Goal: Task Accomplishment & Management: Manage account settings

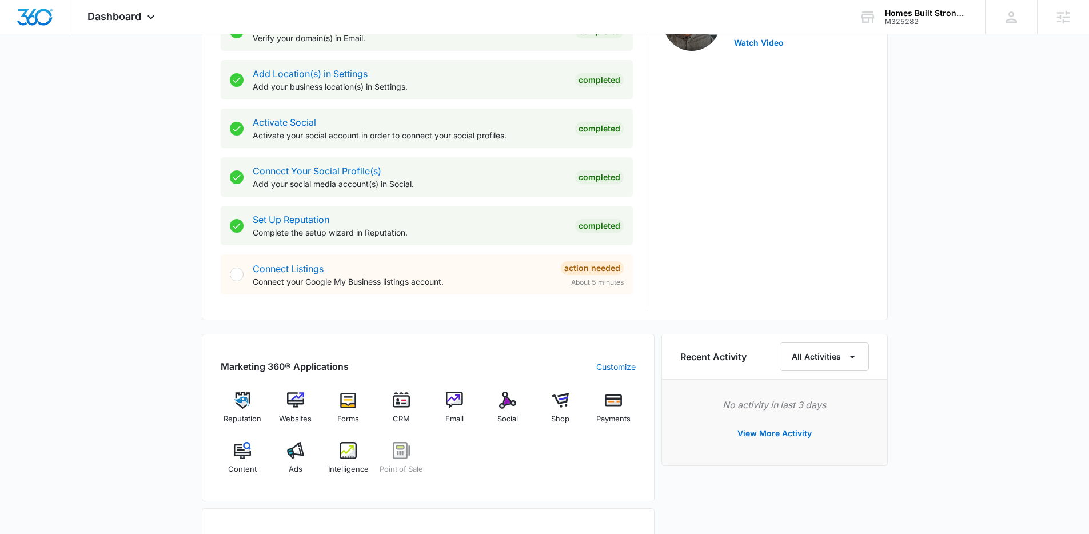
scroll to position [573, 0]
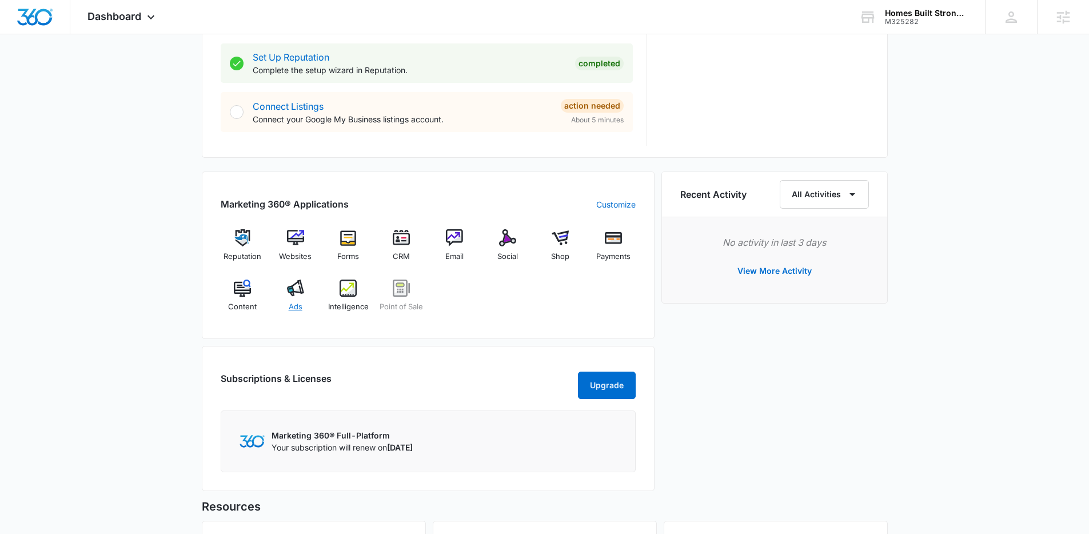
click at [293, 293] on img at bounding box center [295, 288] width 17 height 17
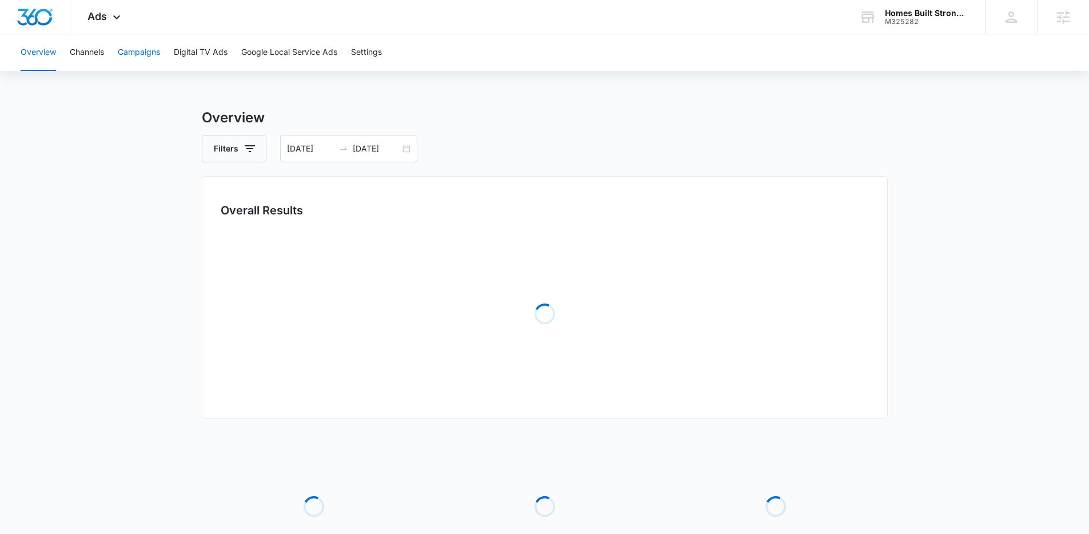
click at [140, 47] on button "Campaigns" at bounding box center [139, 52] width 42 height 37
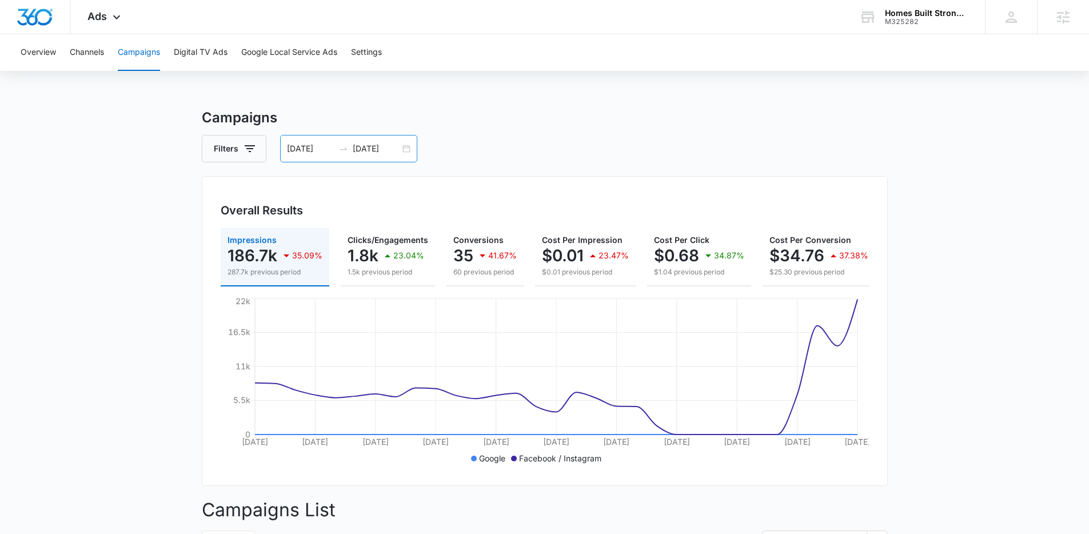
click at [408, 146] on div "09/05/2025 10/05/2025" at bounding box center [348, 148] width 137 height 27
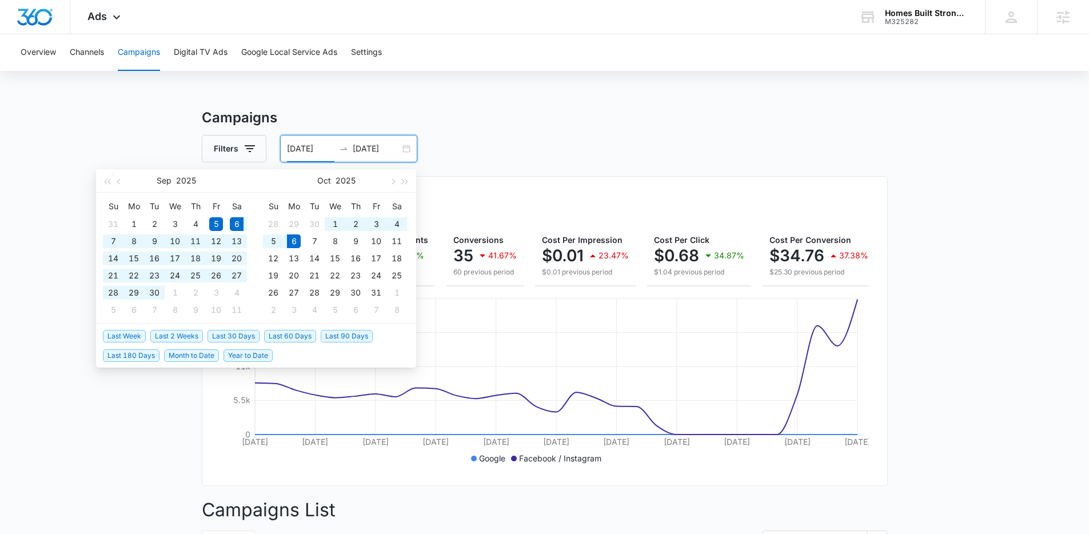
click at [226, 333] on span "Last 30 Days" at bounding box center [234, 336] width 52 height 13
type input "09/06/2025"
type input "10/06/2025"
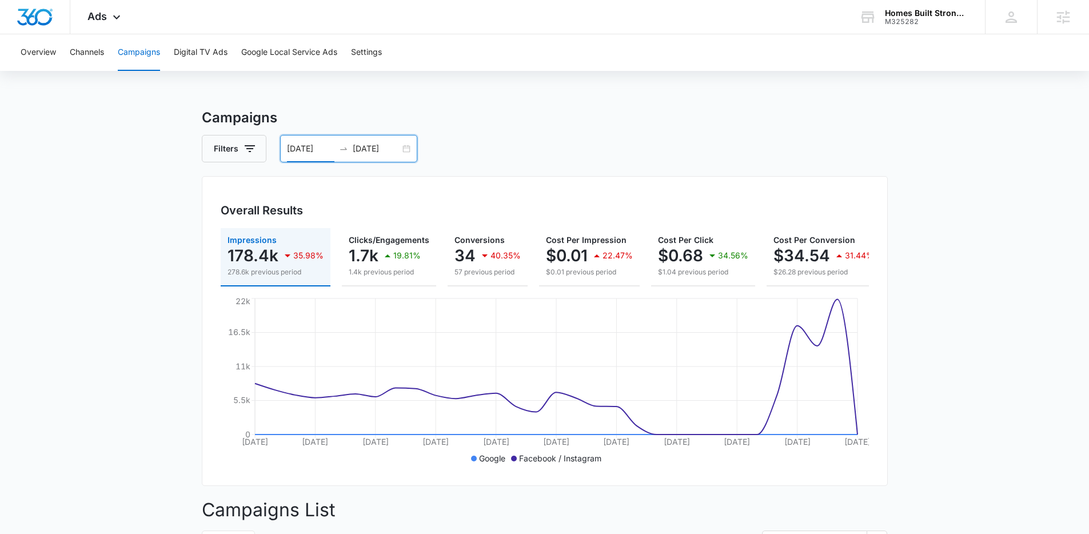
click at [406, 150] on div "09/06/2025 10/06/2025" at bounding box center [348, 148] width 137 height 27
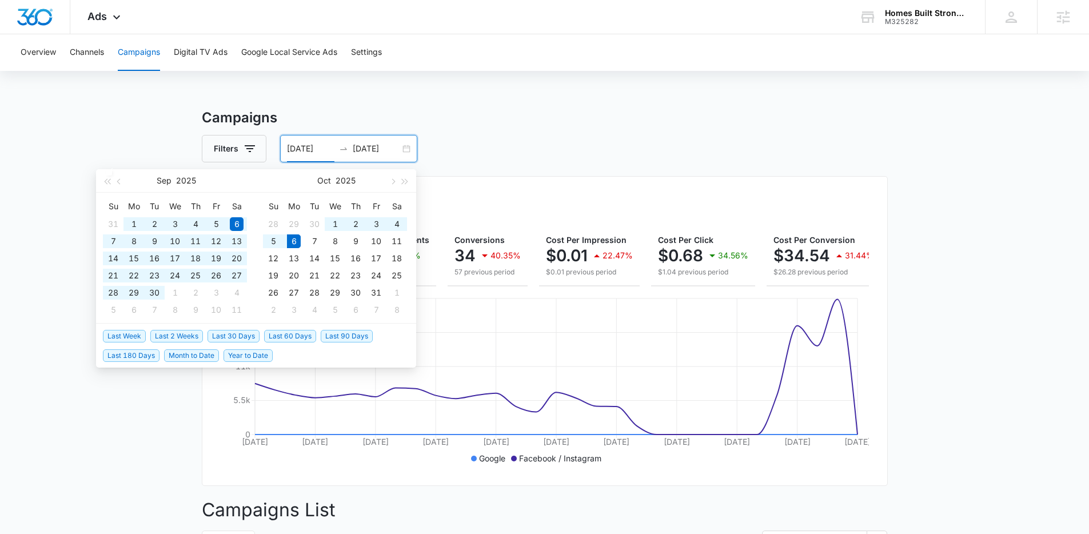
click at [252, 352] on span "Year to Date" at bounding box center [248, 355] width 49 height 13
type input "01/01/2025"
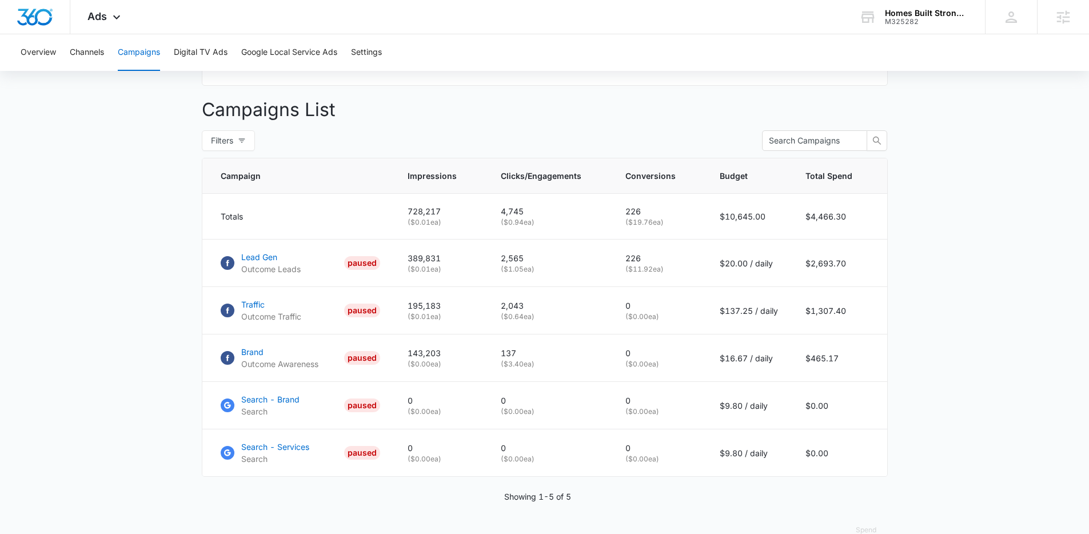
scroll to position [405, 0]
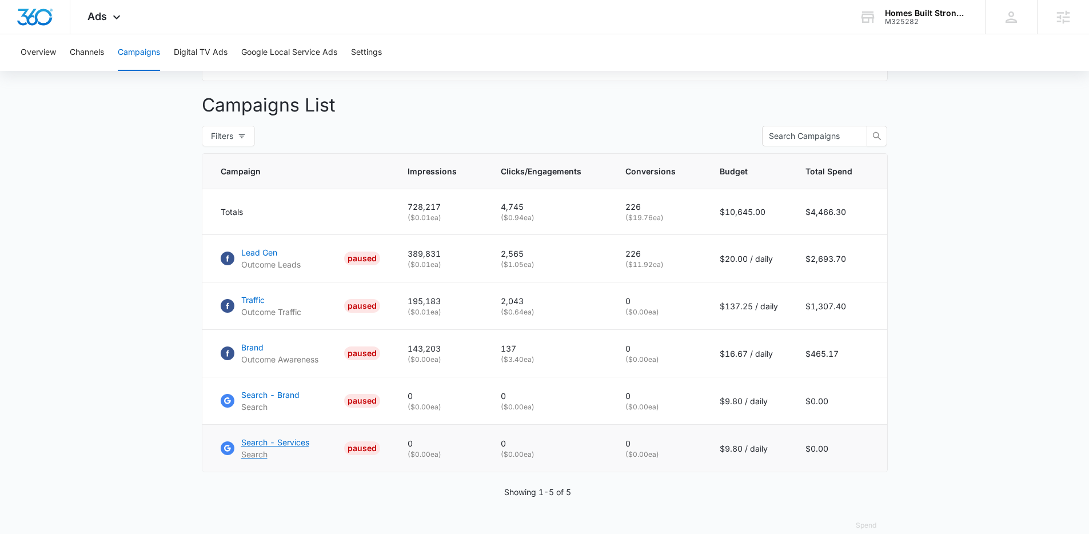
click at [276, 448] on p "Search - Services" at bounding box center [275, 442] width 68 height 12
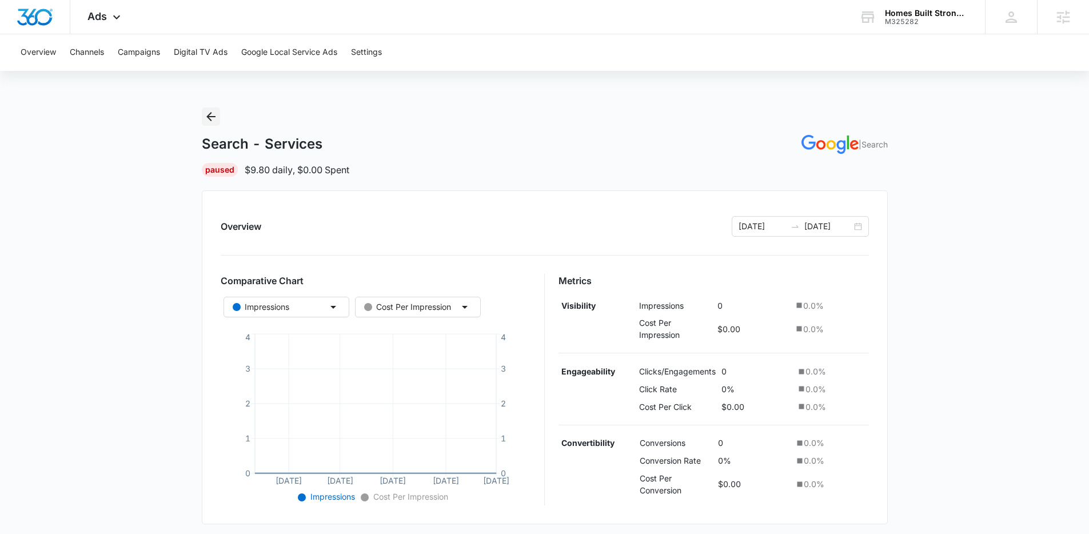
click at [208, 114] on icon "Back" at bounding box center [211, 117] width 14 height 14
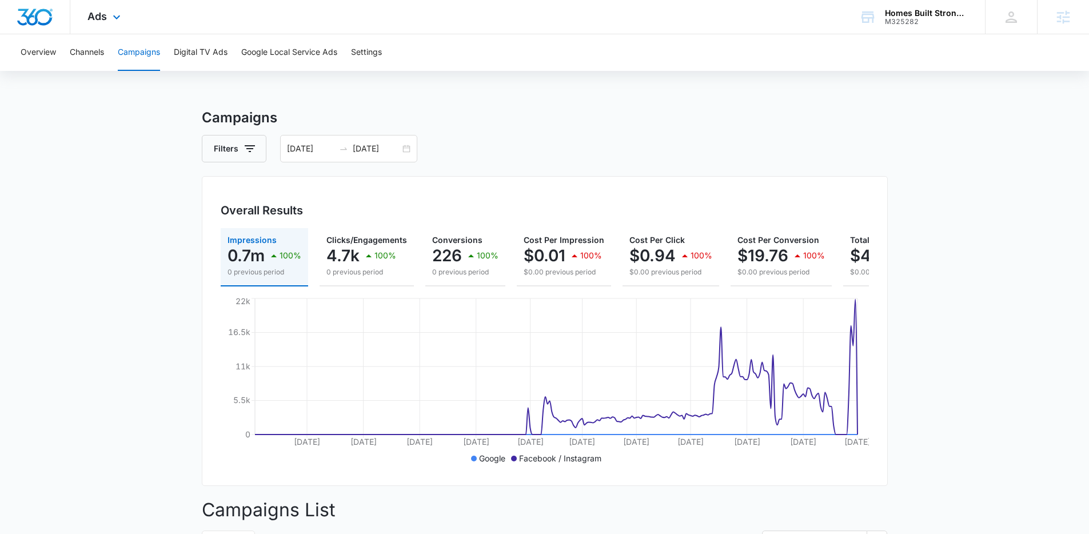
click at [36, 18] on img "Dashboard" at bounding box center [35, 17] width 37 height 17
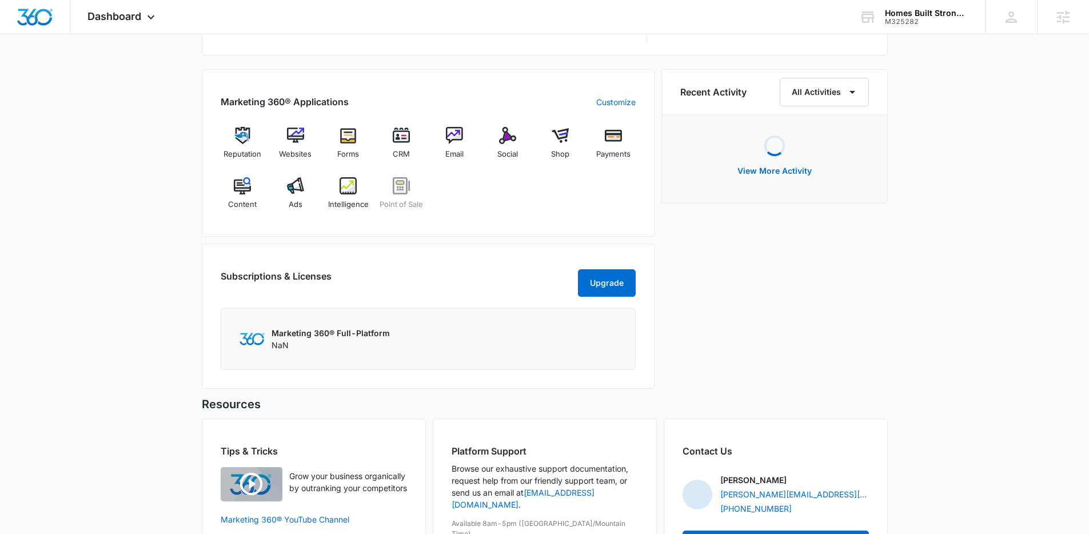
scroll to position [760, 0]
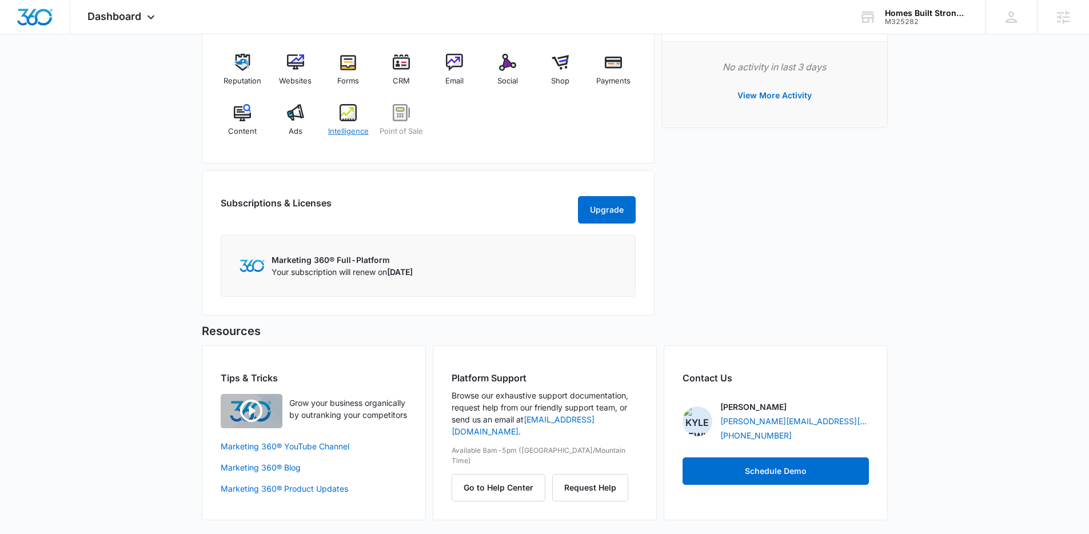
click at [344, 126] on span "Intelligence" at bounding box center [348, 131] width 41 height 11
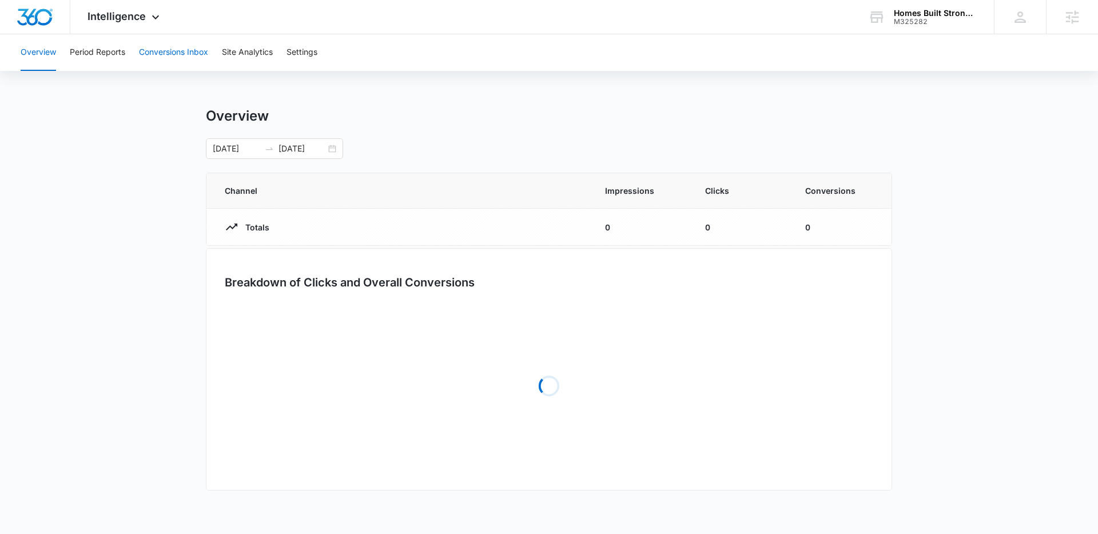
click at [154, 56] on button "Conversions Inbox" at bounding box center [173, 52] width 69 height 37
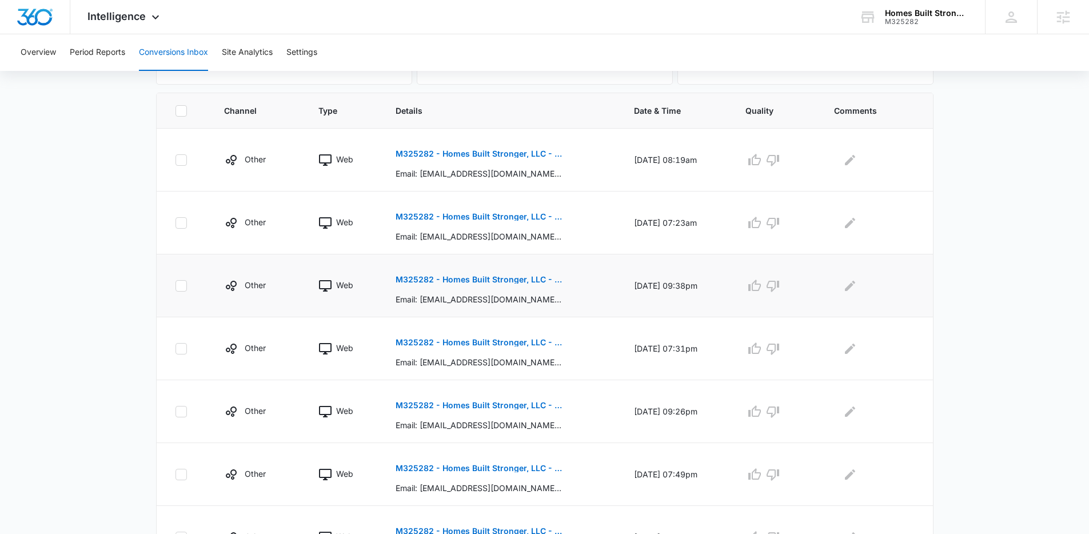
scroll to position [285, 0]
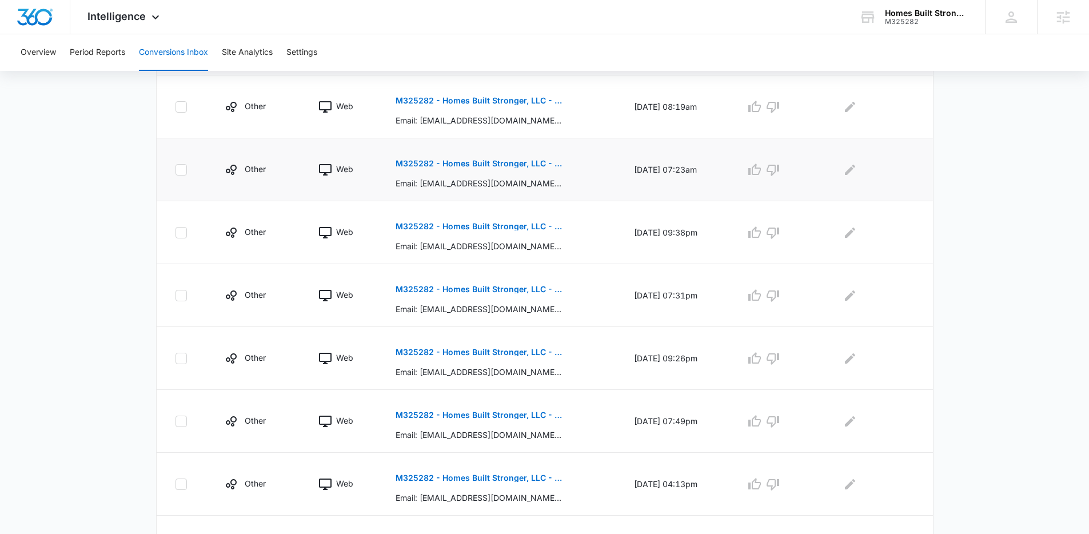
click at [468, 160] on p "M325282 - Homes Built Stronger, LLC - FB Lead Gen" at bounding box center [479, 164] width 166 height 8
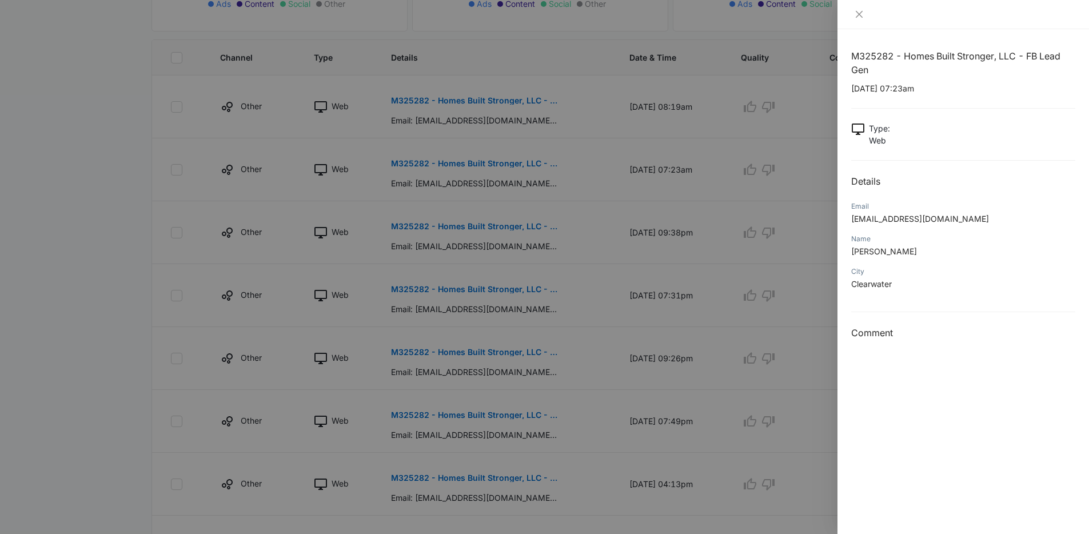
click at [611, 290] on div at bounding box center [544, 267] width 1089 height 534
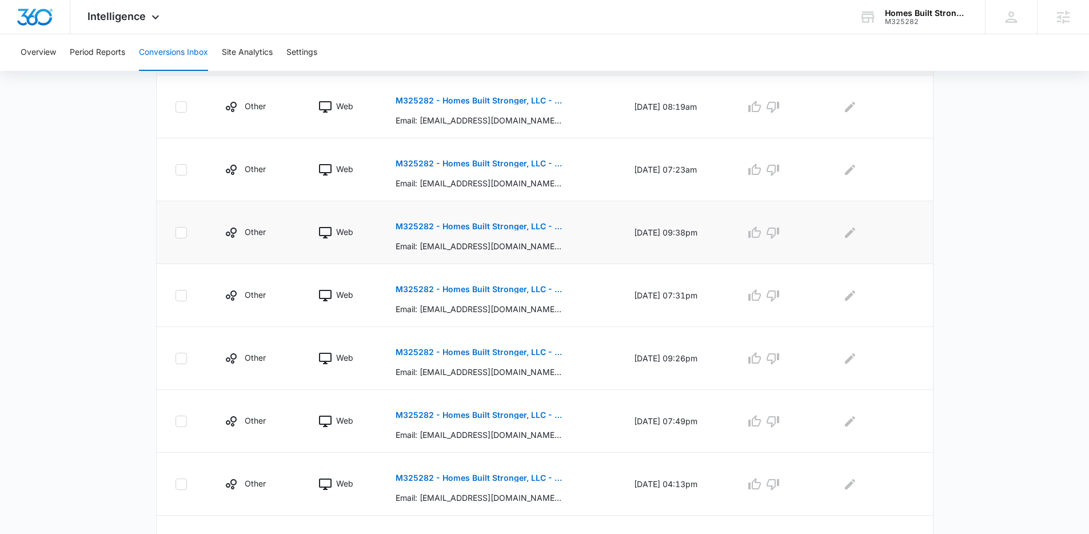
click at [443, 228] on p "M325282 - Homes Built Stronger, LLC - FB Lead Gen" at bounding box center [479, 226] width 166 height 8
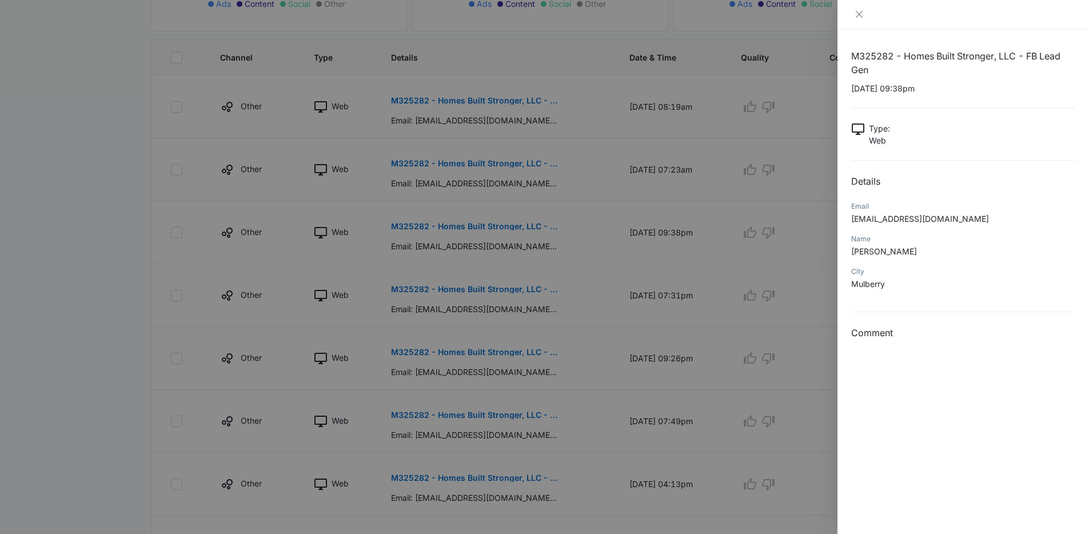
click at [618, 367] on div at bounding box center [544, 267] width 1089 height 534
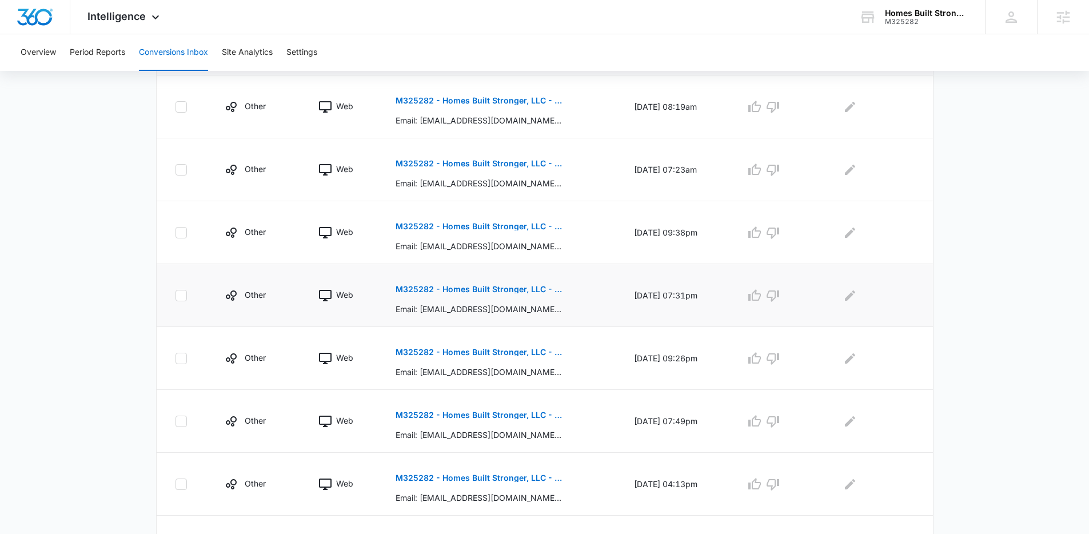
click at [488, 283] on button "M325282 - Homes Built Stronger, LLC - FB Lead Gen" at bounding box center [479, 289] width 166 height 27
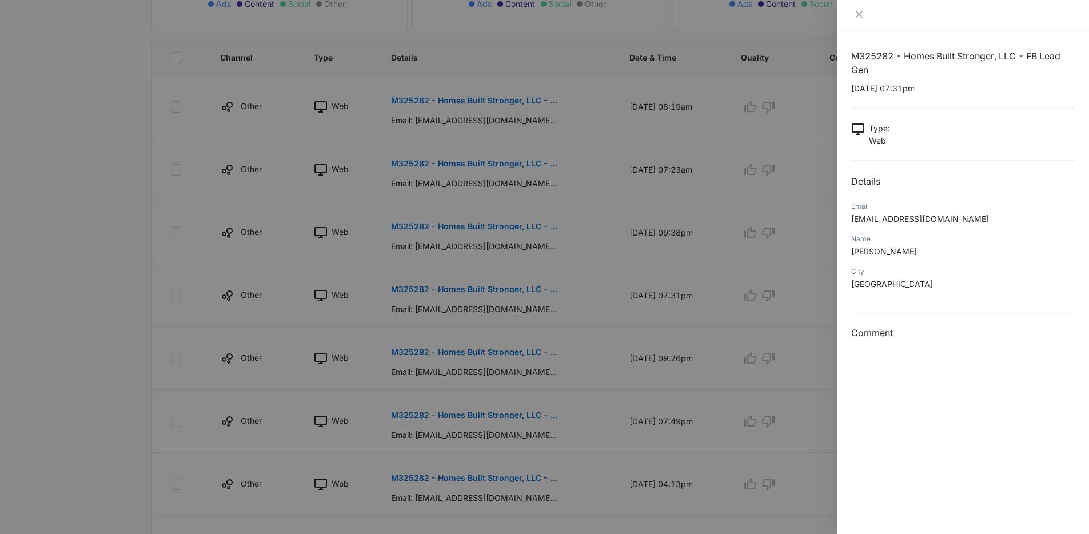
click at [642, 328] on div at bounding box center [544, 267] width 1089 height 534
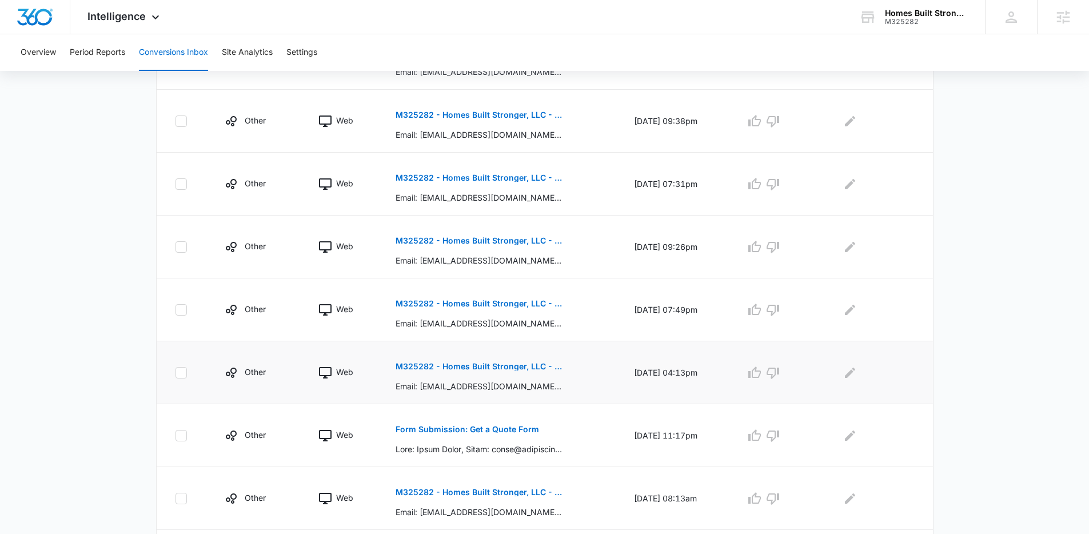
scroll to position [410, 0]
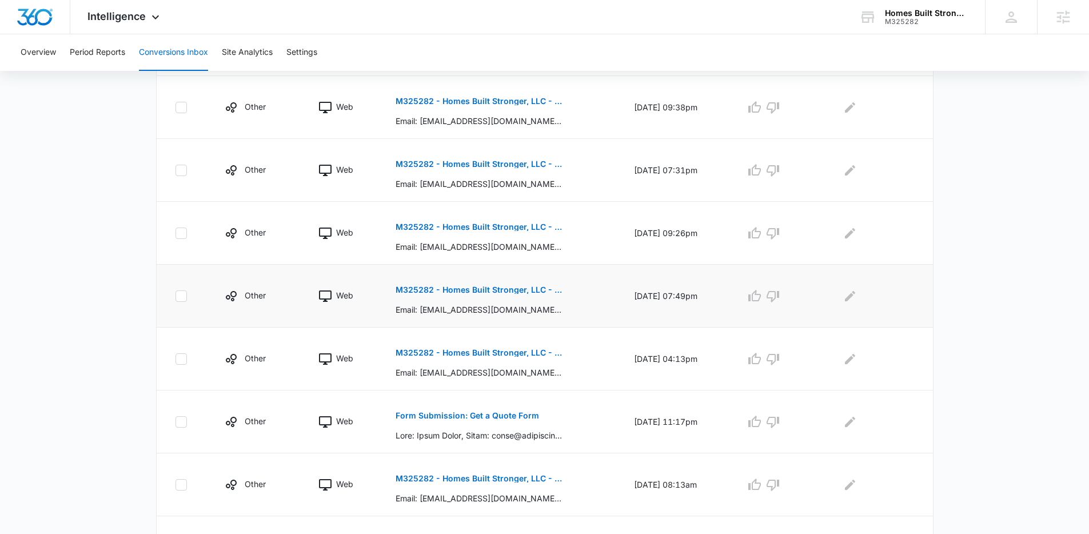
click at [496, 289] on p "M325282 - Homes Built Stronger, LLC - FB Lead Gen" at bounding box center [479, 290] width 166 height 8
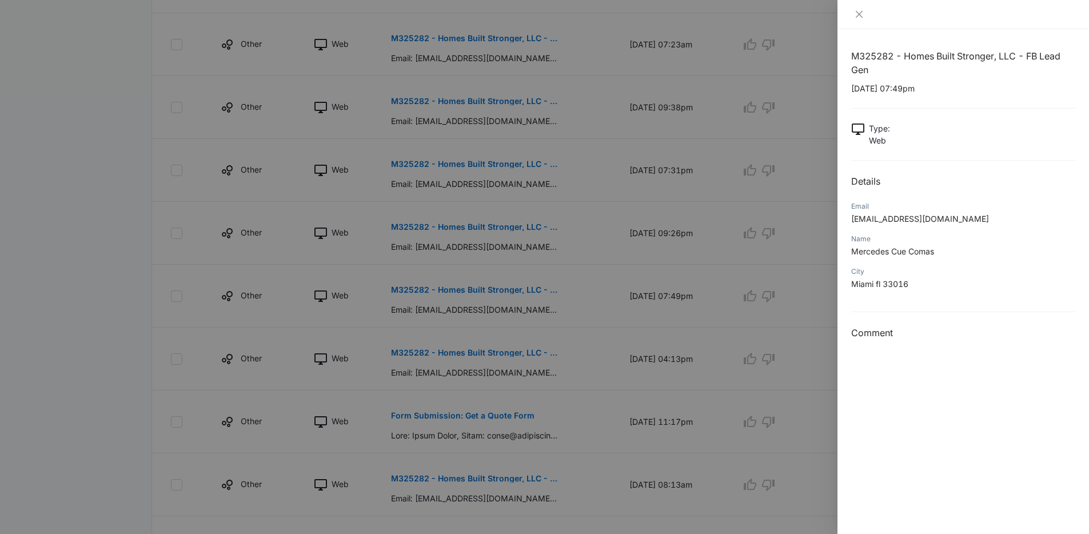
click at [702, 293] on div at bounding box center [544, 267] width 1089 height 534
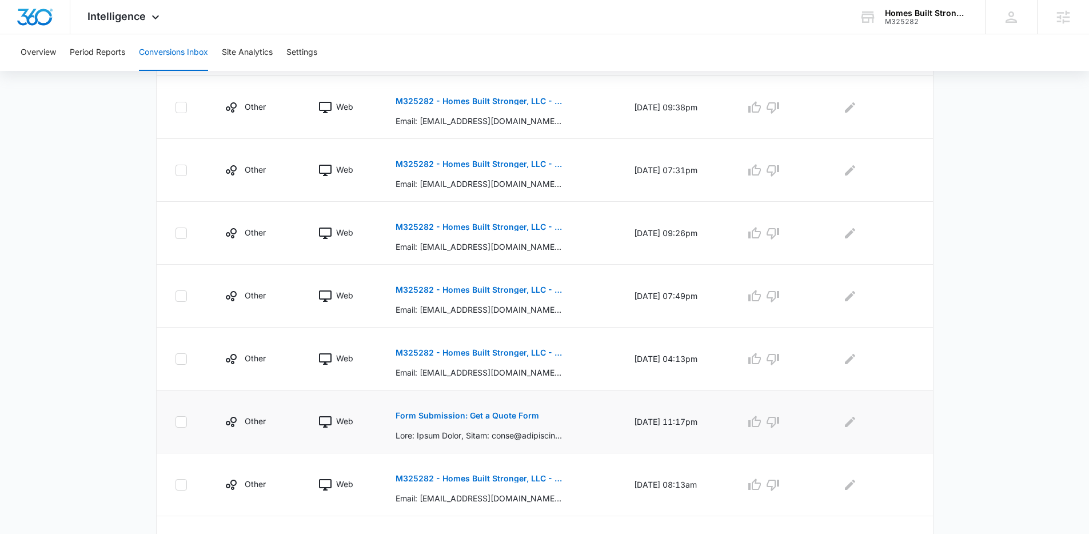
click at [476, 413] on p "Form Submission: Get a Quote Form" at bounding box center [468, 416] width 144 height 8
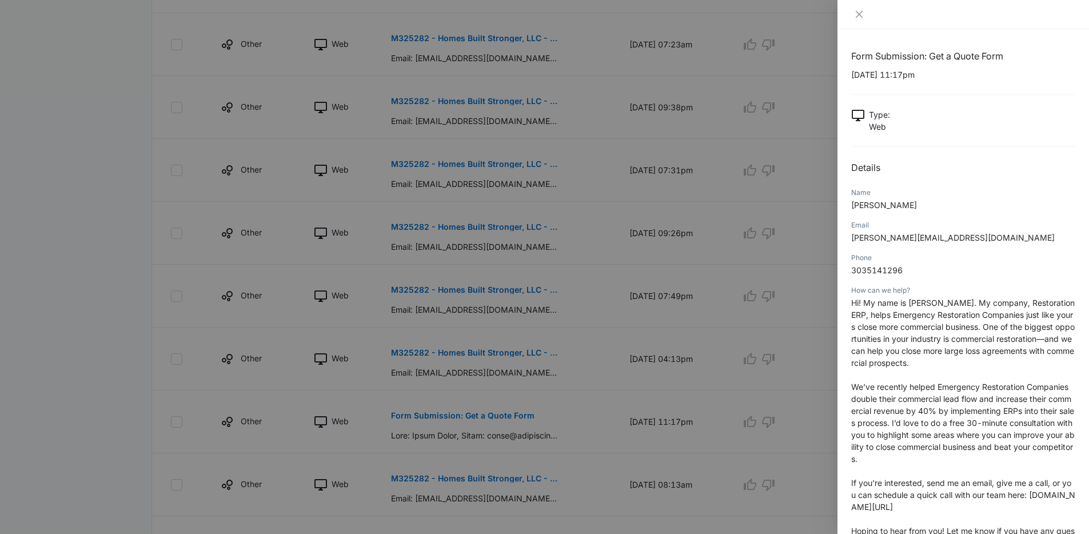
click at [614, 300] on div at bounding box center [544, 267] width 1089 height 534
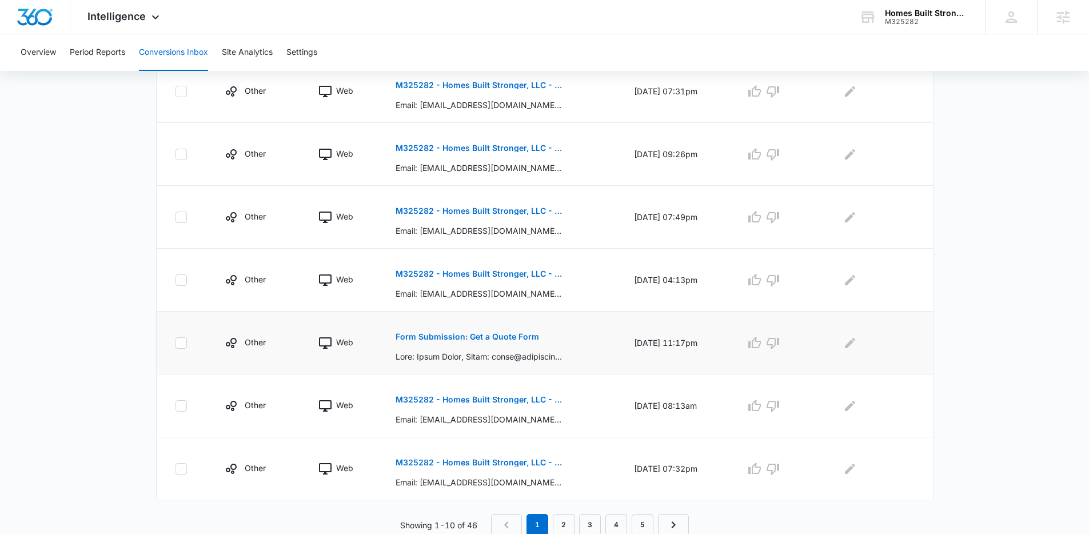
scroll to position [491, 0]
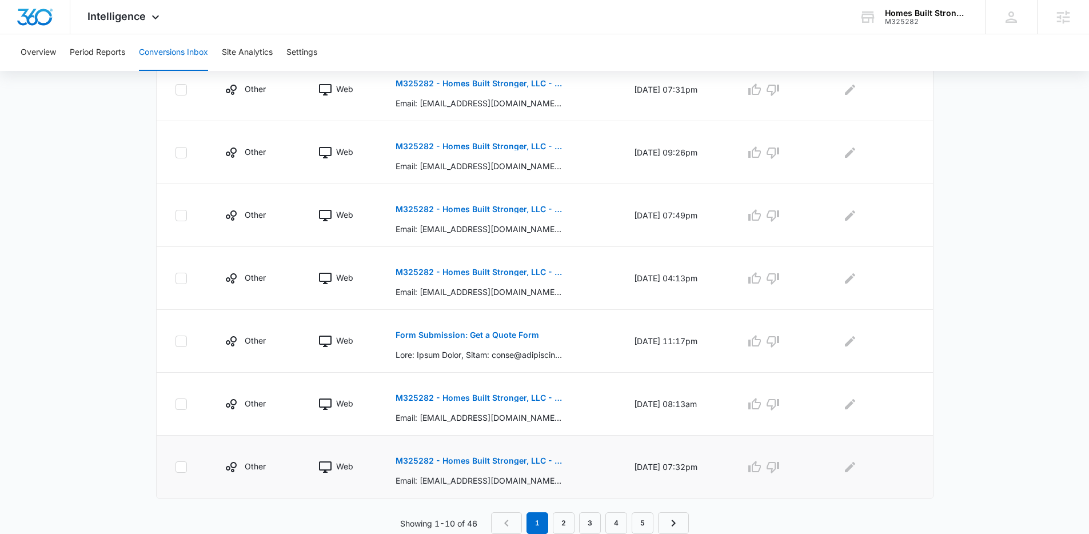
click at [483, 460] on p "M325282 - Homes Built Stronger, LLC - FB Lead Gen" at bounding box center [479, 461] width 166 height 8
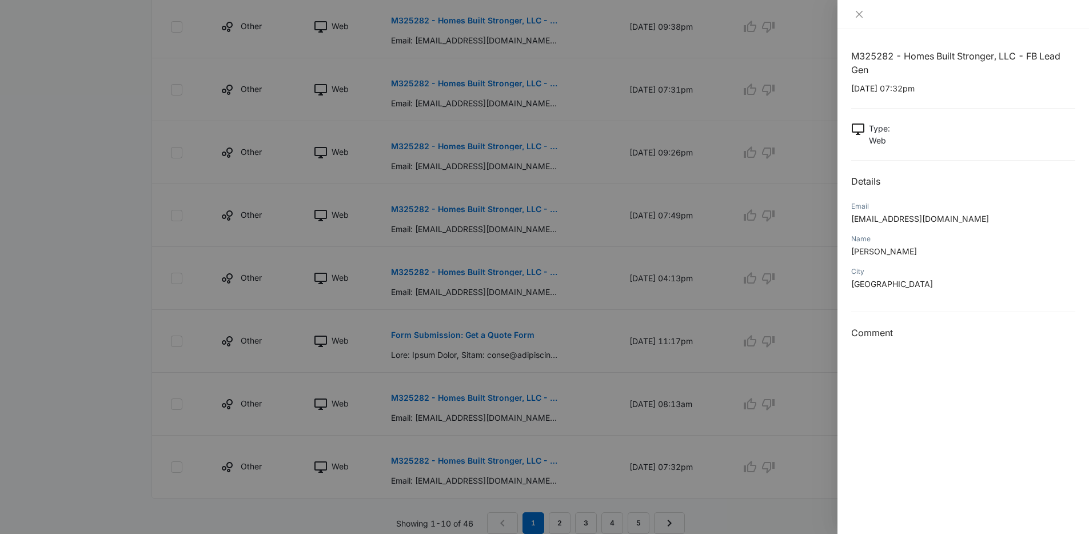
click at [719, 333] on div at bounding box center [544, 267] width 1089 height 534
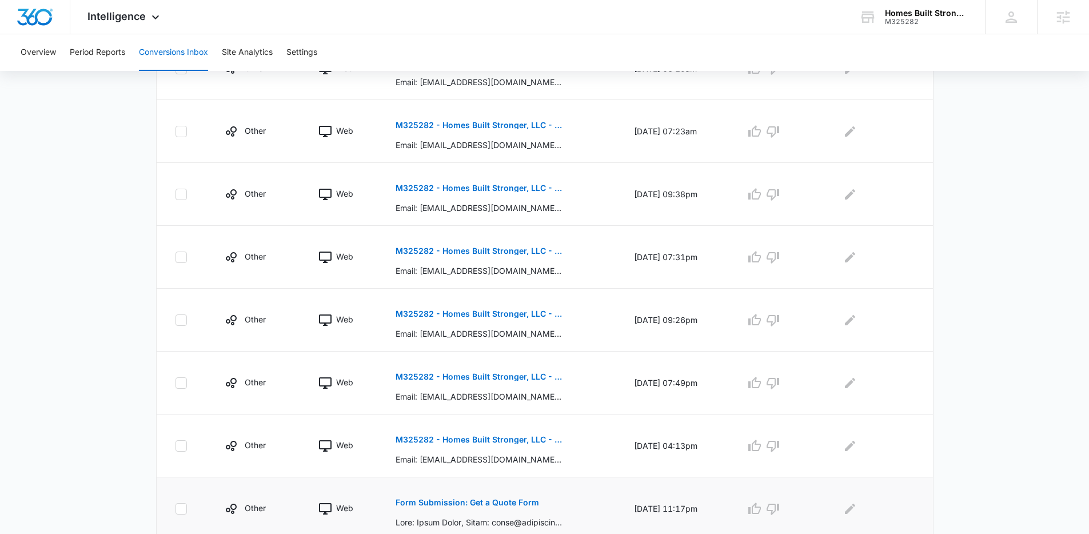
scroll to position [150, 0]
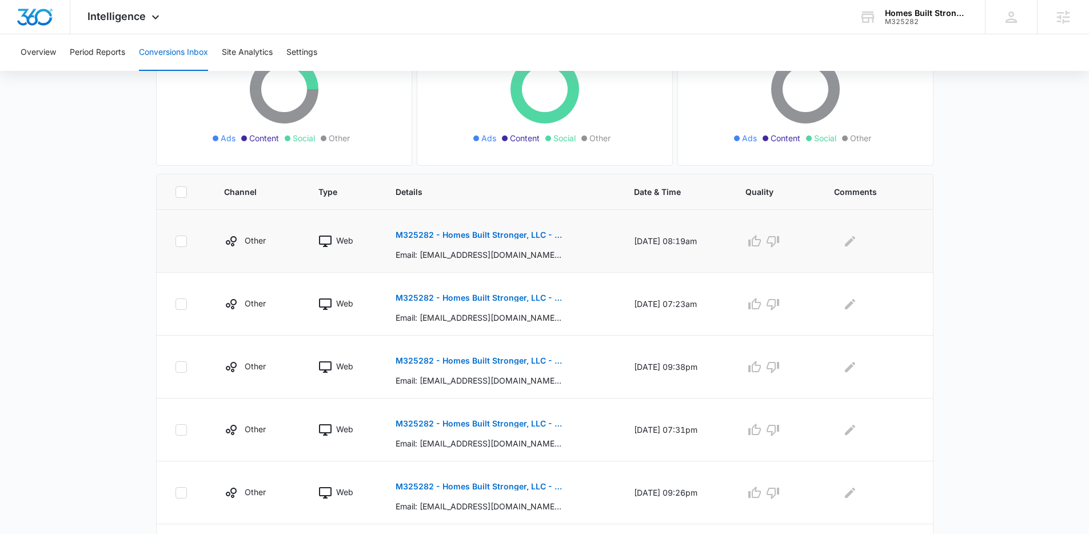
click at [468, 231] on p "M325282 - Homes Built Stronger, LLC - FB Lead Gen" at bounding box center [479, 235] width 166 height 8
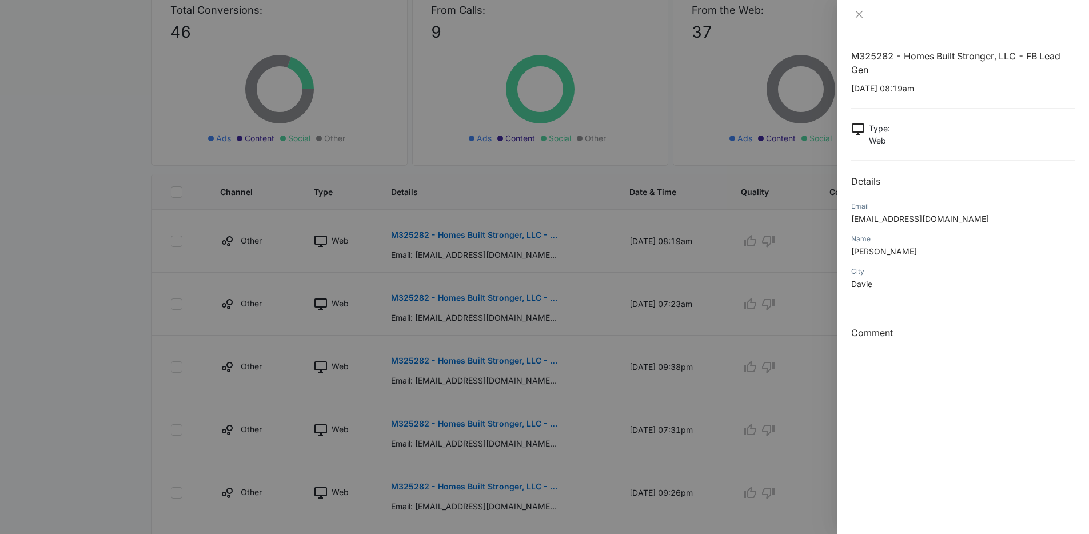
click at [600, 351] on div at bounding box center [544, 267] width 1089 height 534
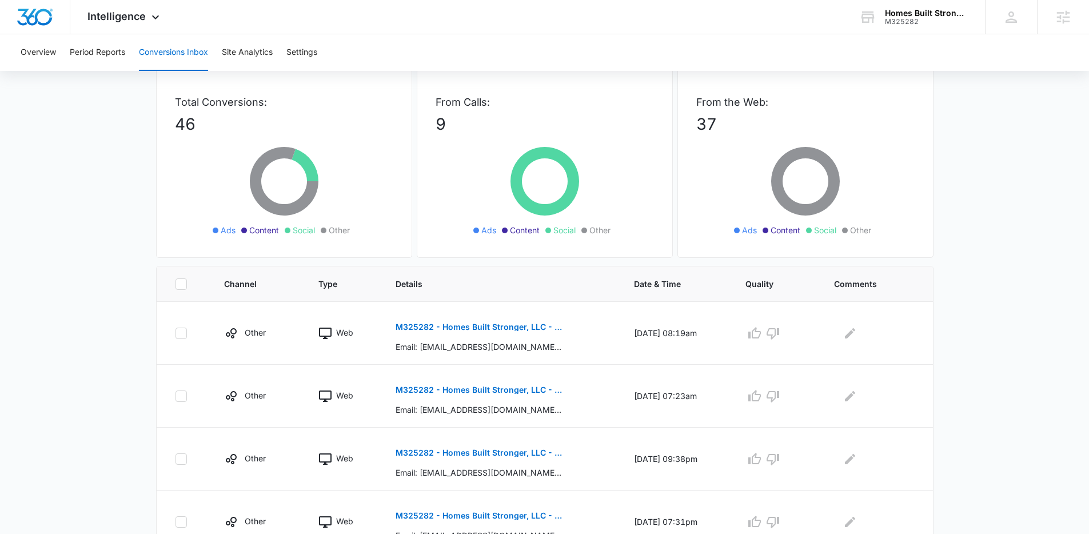
scroll to position [0, 0]
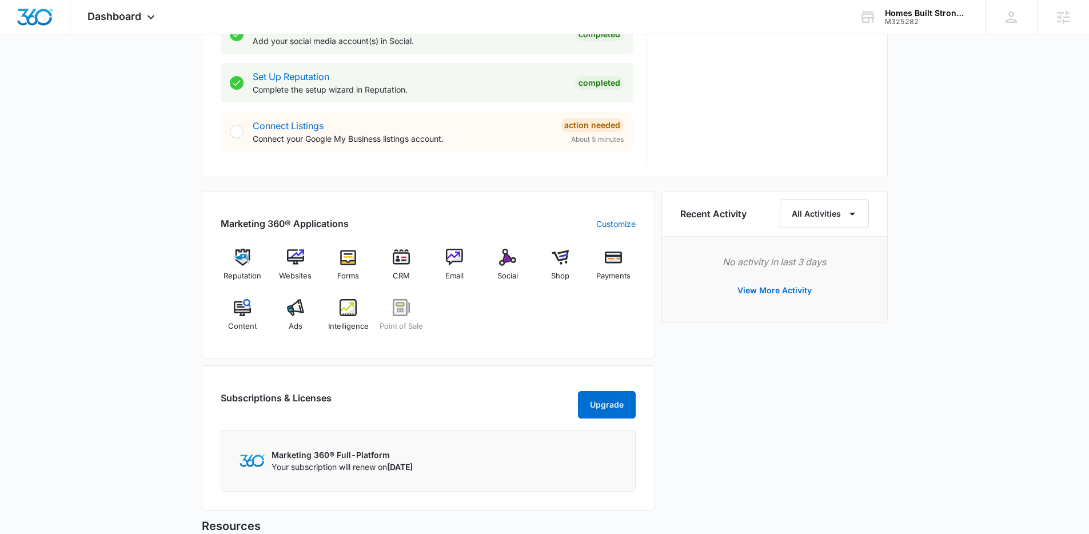
scroll to position [556, 0]
click at [295, 330] on div "Ads" at bounding box center [295, 317] width 44 height 41
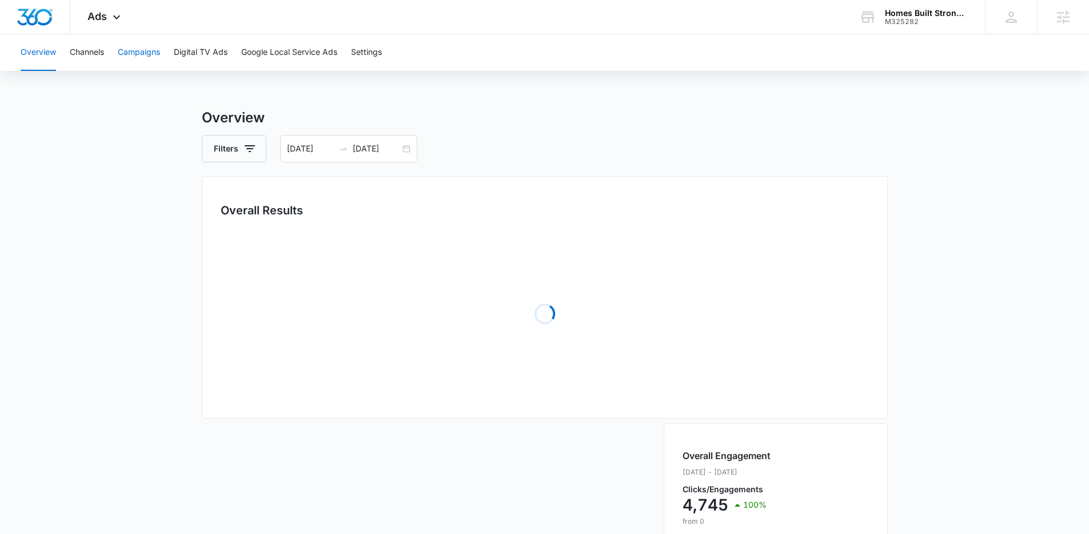
click at [138, 41] on button "Campaigns" at bounding box center [139, 52] width 42 height 37
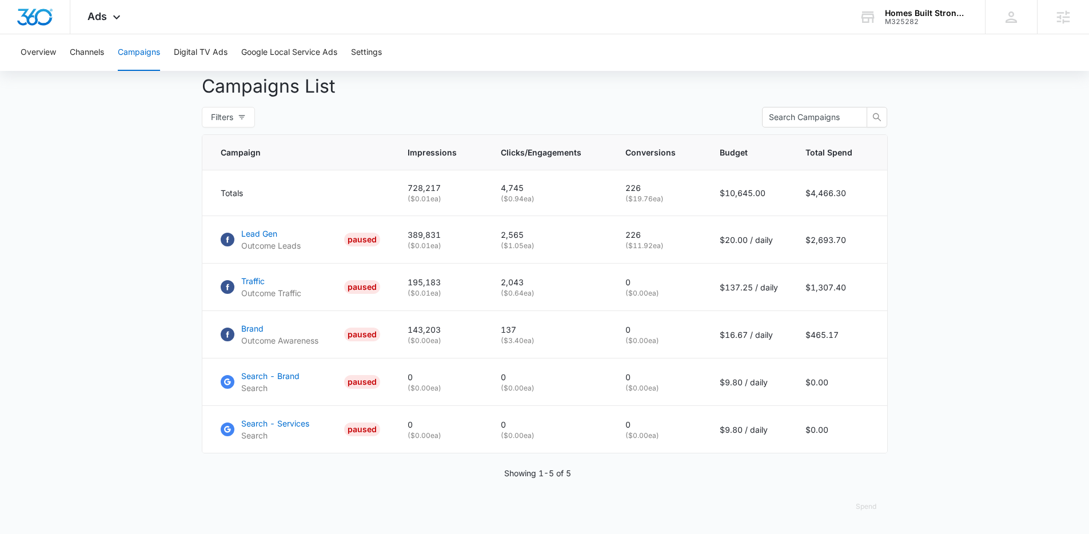
scroll to position [432, 0]
click at [260, 230] on p "Lead Gen" at bounding box center [270, 234] width 59 height 12
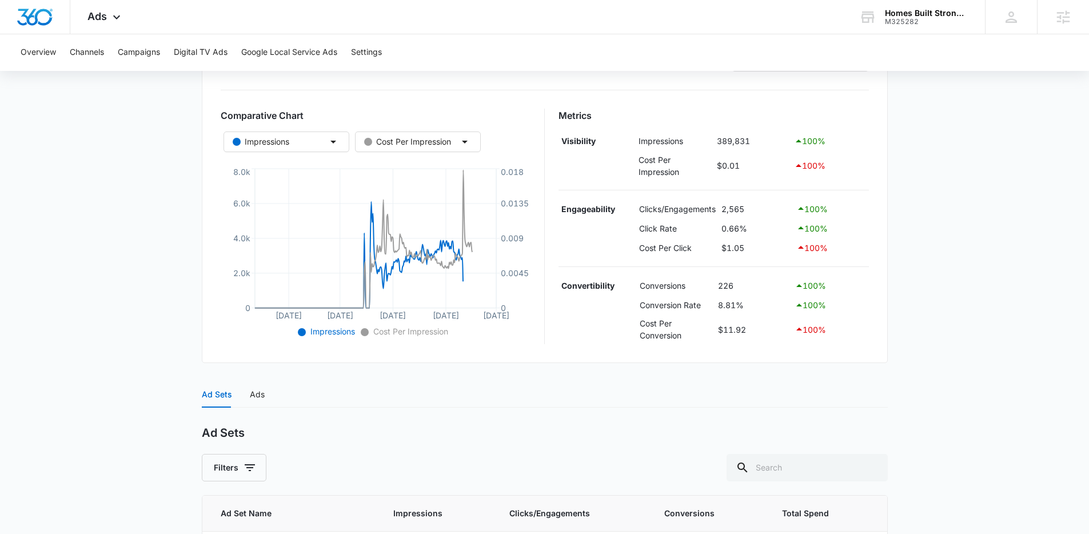
scroll to position [262, 0]
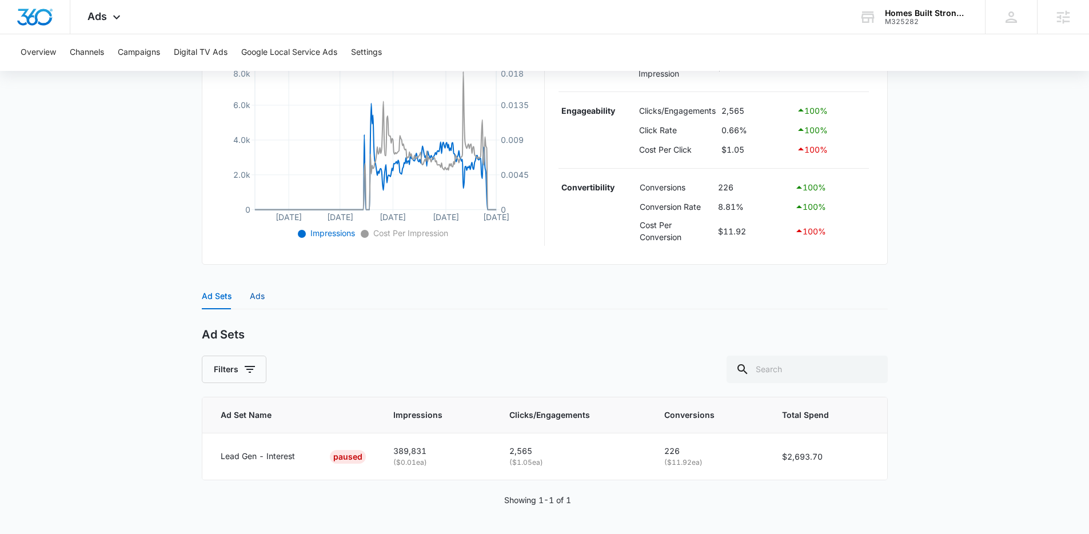
click at [250, 299] on div "Ads" at bounding box center [257, 296] width 15 height 13
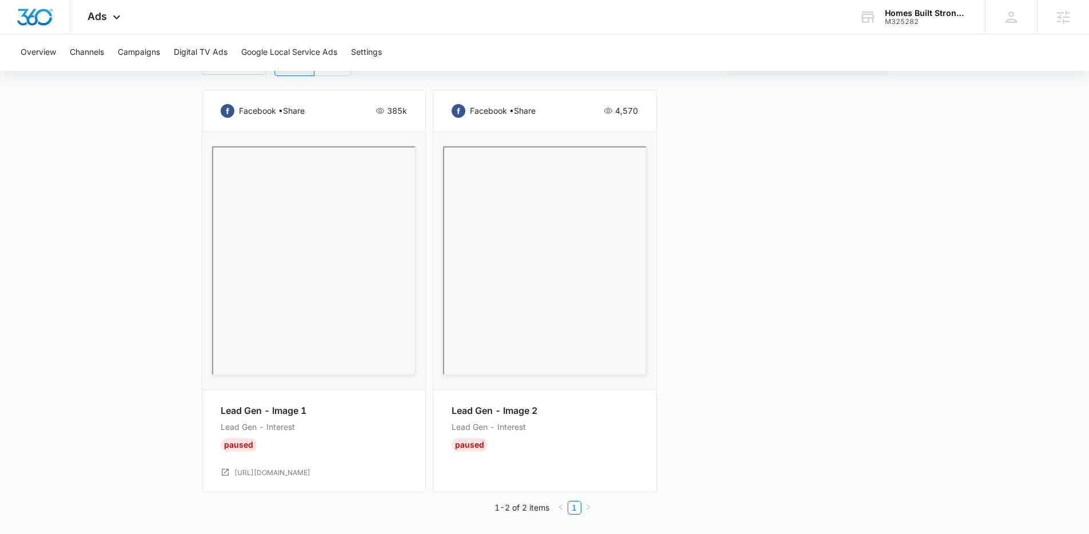
scroll to position [591, 0]
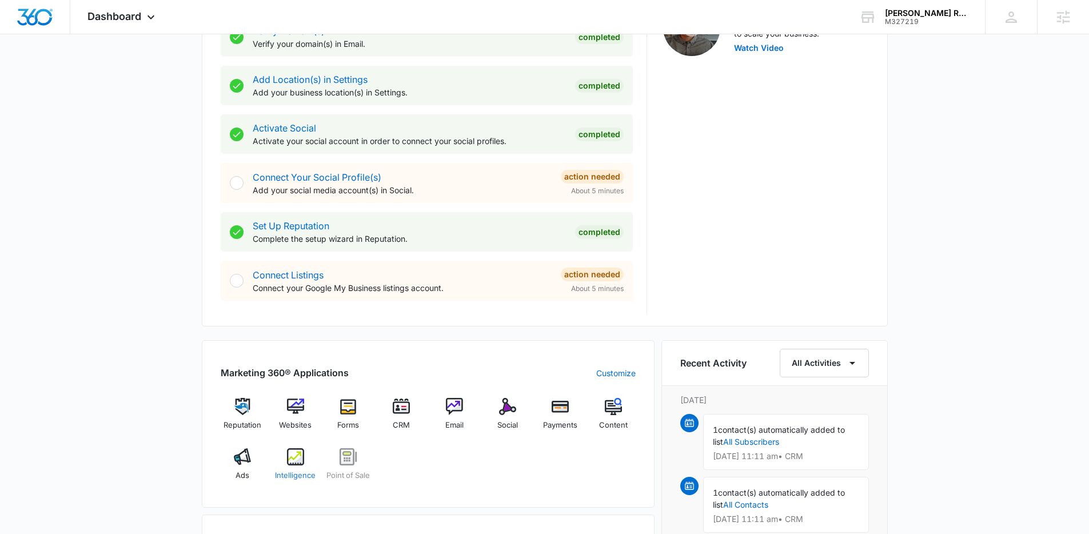
scroll to position [532, 0]
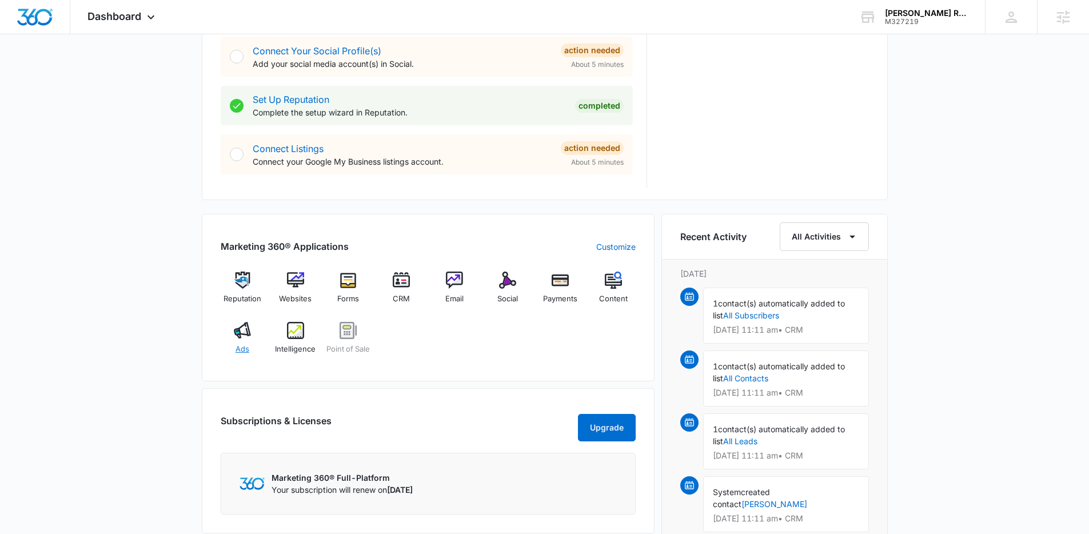
click at [245, 347] on span "Ads" at bounding box center [243, 349] width 14 height 11
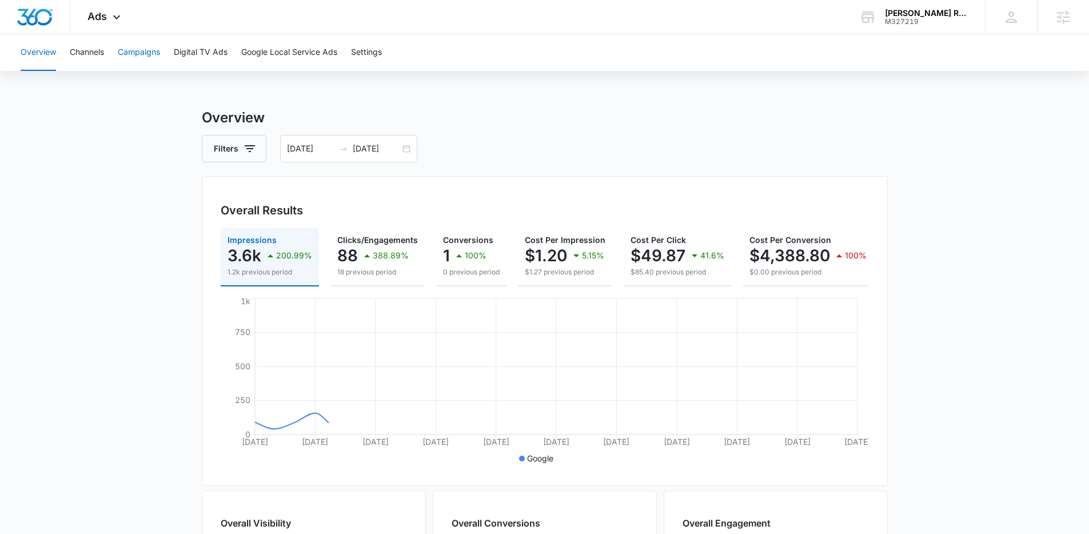
click at [126, 51] on button "Campaigns" at bounding box center [139, 52] width 42 height 37
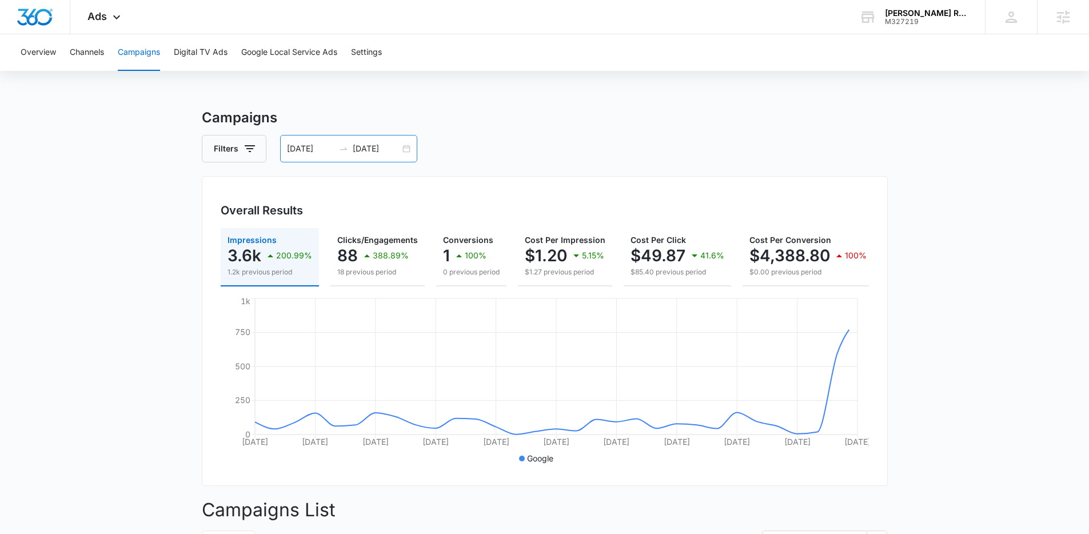
click at [407, 150] on div "09/05/2025 10/05/2025" at bounding box center [348, 148] width 137 height 27
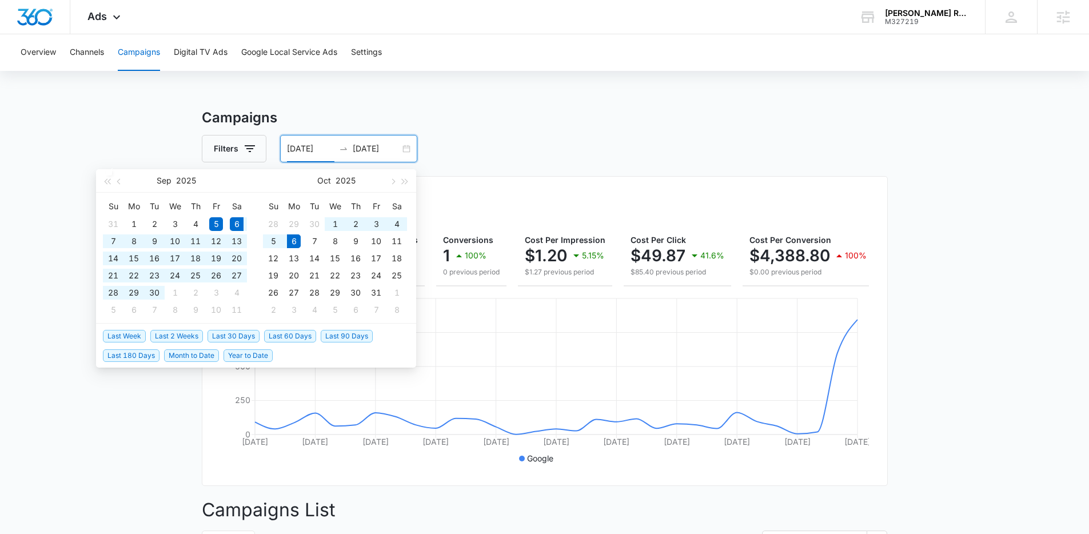
click at [233, 335] on span "Last 30 Days" at bounding box center [234, 336] width 52 height 13
type input "[DATE]"
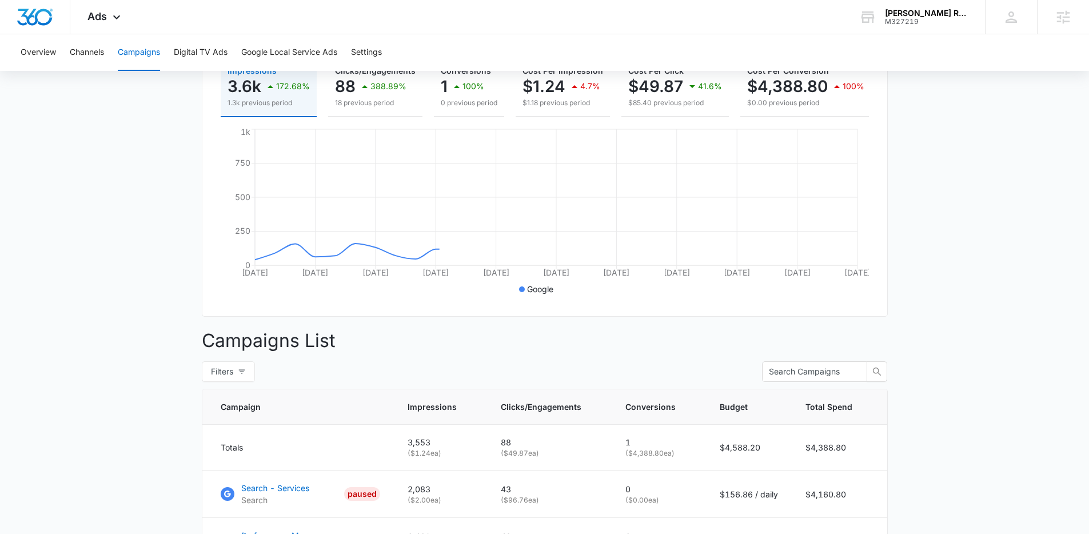
scroll to position [337, 0]
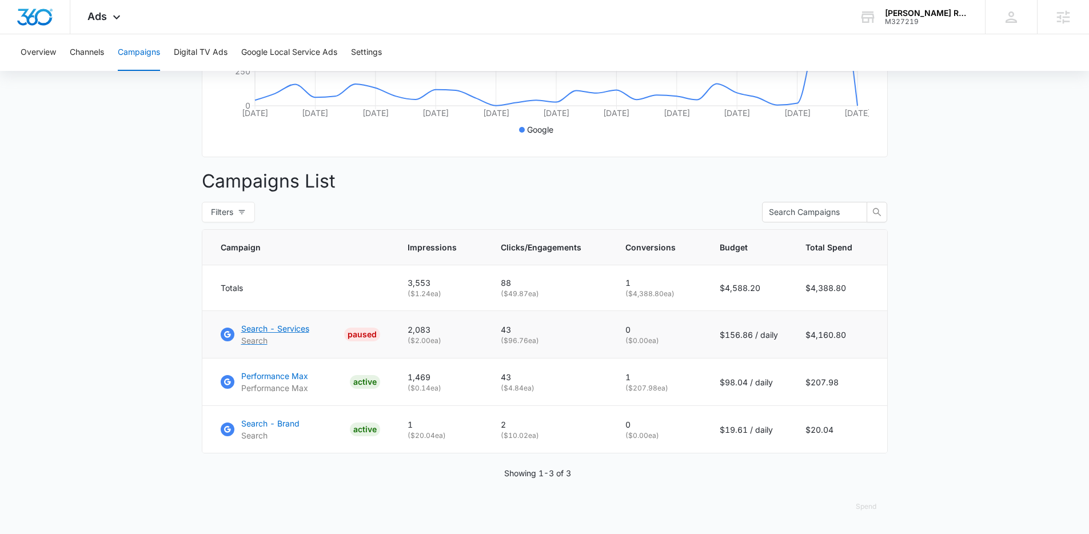
click at [284, 330] on p "Search - Services" at bounding box center [275, 328] width 68 height 12
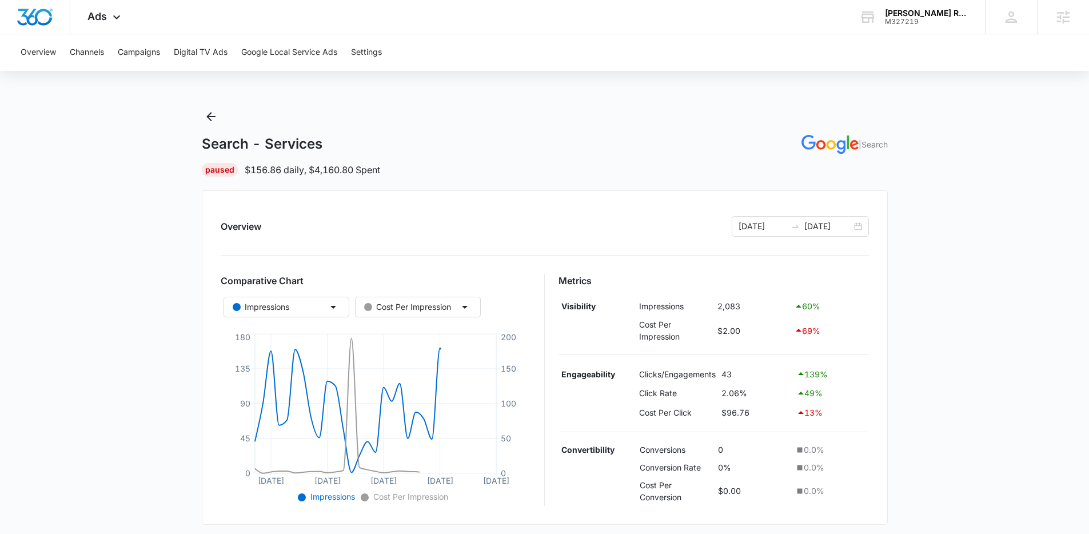
scroll to position [353, 0]
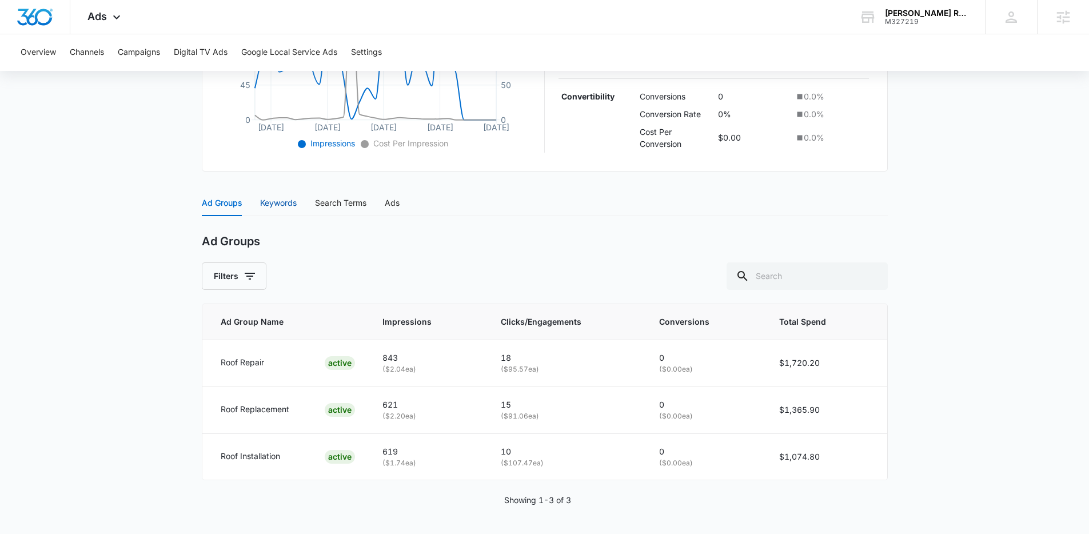
click at [275, 204] on div "Keywords" at bounding box center [278, 203] width 37 height 13
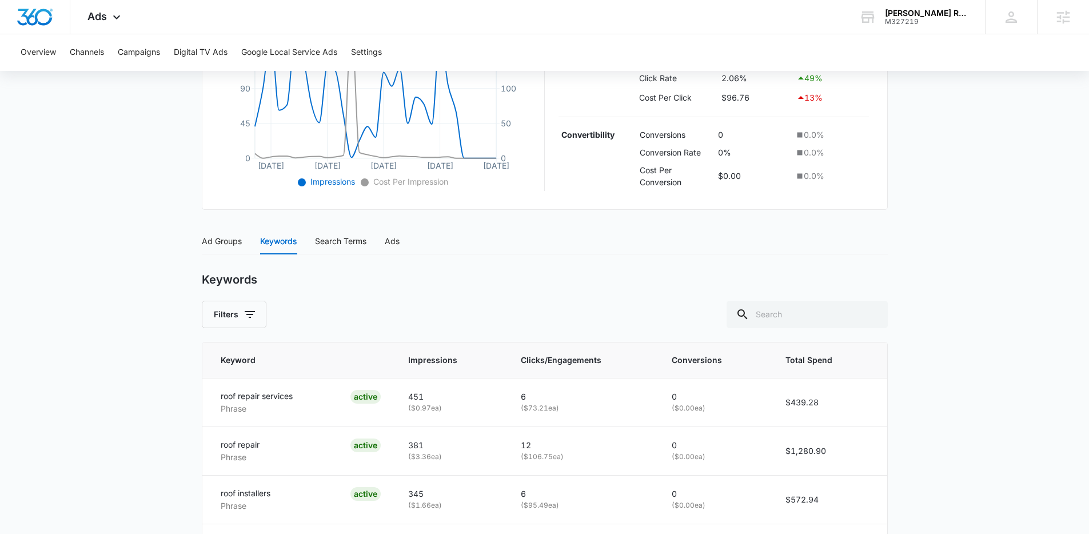
scroll to position [0, 0]
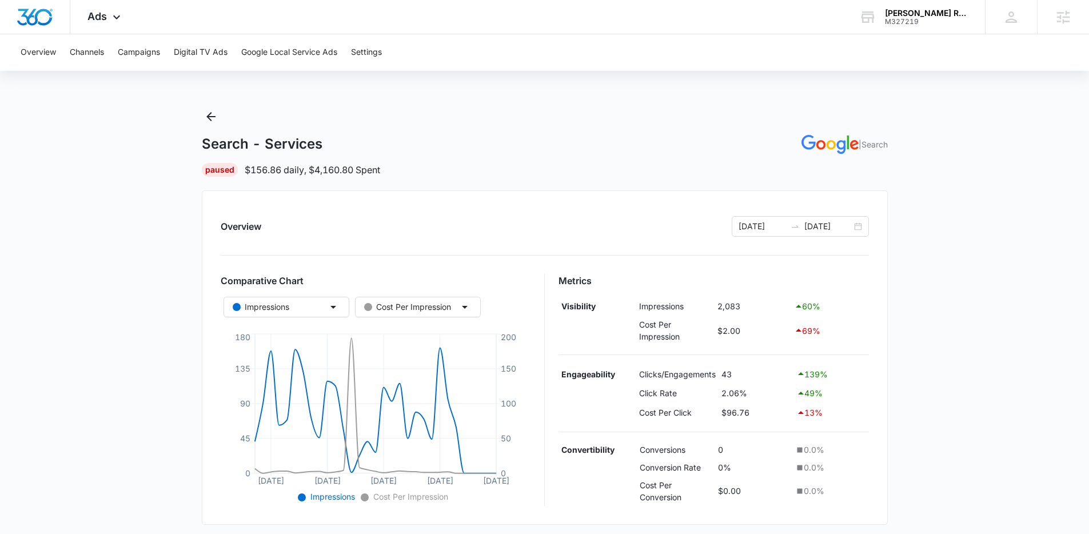
click at [209, 127] on div "Search - Services | Search Paused $156.86 daily , $4,160.80 Spent" at bounding box center [545, 141] width 686 height 69
click at [210, 121] on icon "Back" at bounding box center [211, 117] width 14 height 14
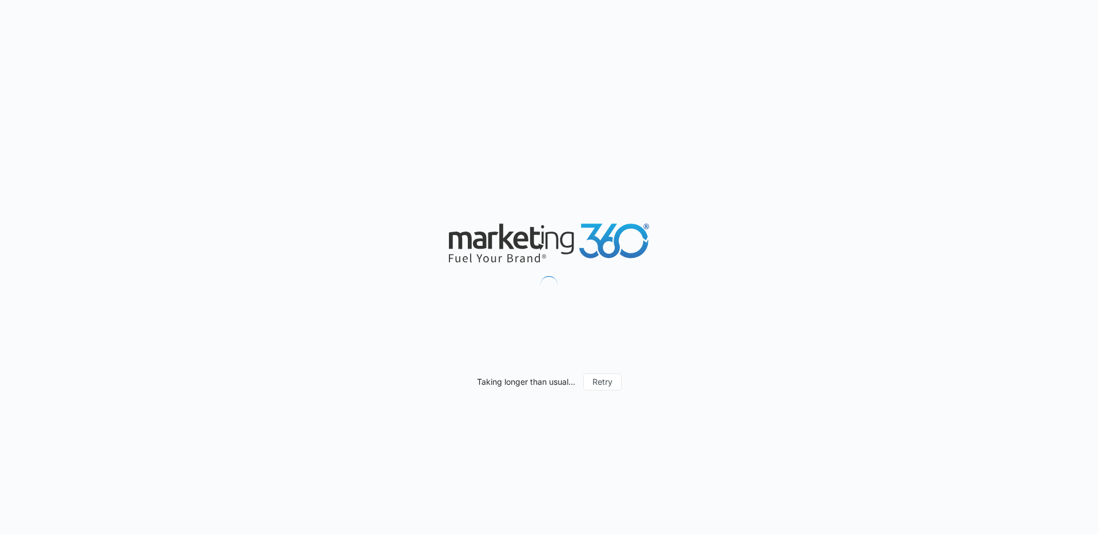
type input "[DATE]"
type input "10/06/2025"
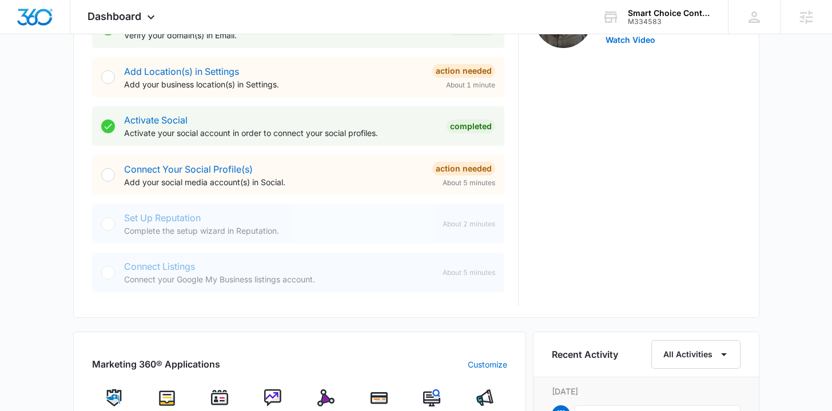
scroll to position [678, 0]
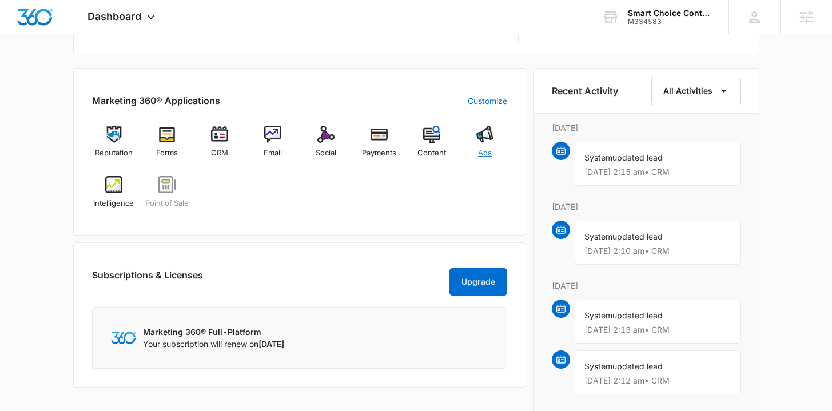
click at [487, 150] on span "Ads" at bounding box center [485, 153] width 14 height 11
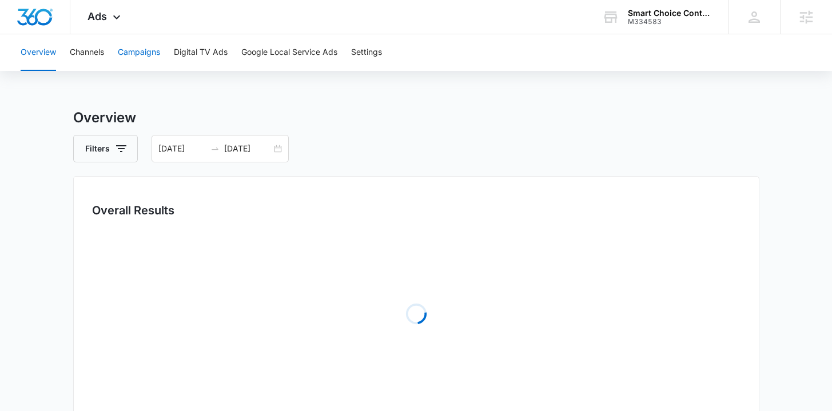
click at [136, 49] on button "Campaigns" at bounding box center [139, 52] width 42 height 37
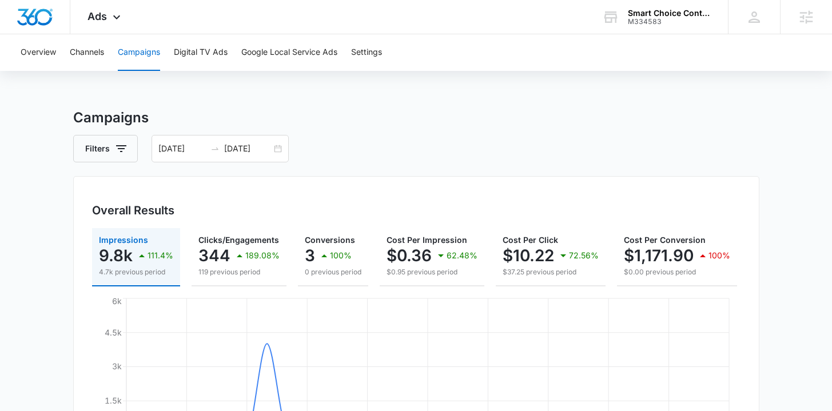
scroll to position [460, 0]
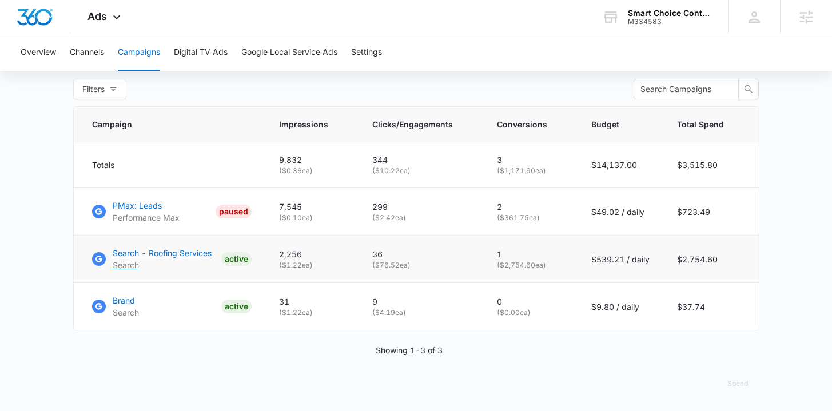
click at [201, 253] on p "Search - Roofing Services" at bounding box center [162, 253] width 99 height 12
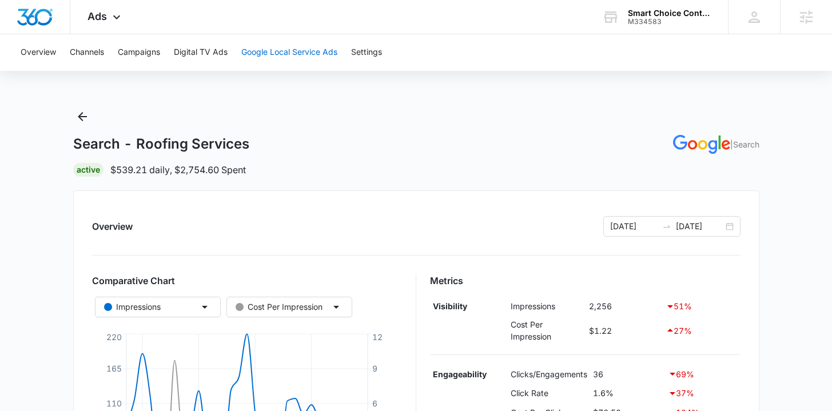
click at [284, 57] on button "Google Local Service Ads" at bounding box center [289, 52] width 96 height 37
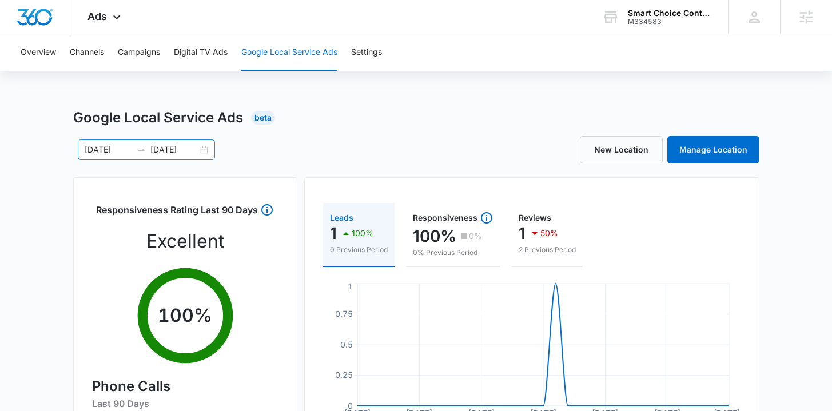
click at [206, 150] on div "08/26/2025 09/25/2025" at bounding box center [146, 150] width 137 height 21
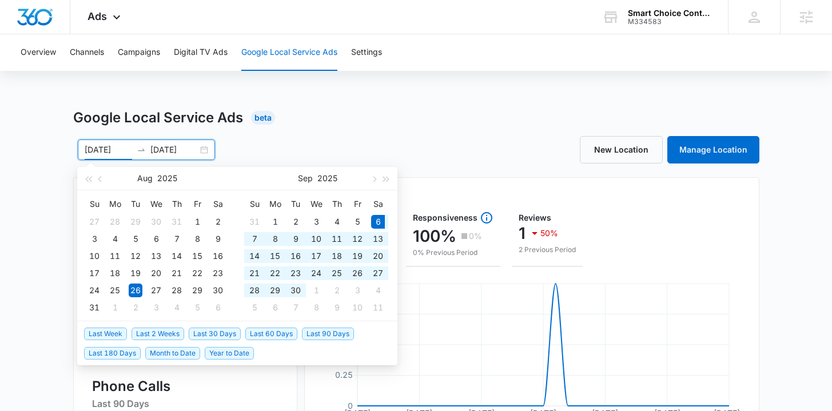
click at [212, 336] on span "Last 30 Days" at bounding box center [215, 334] width 52 height 13
type input "09/06/2025"
type input "10/06/2025"
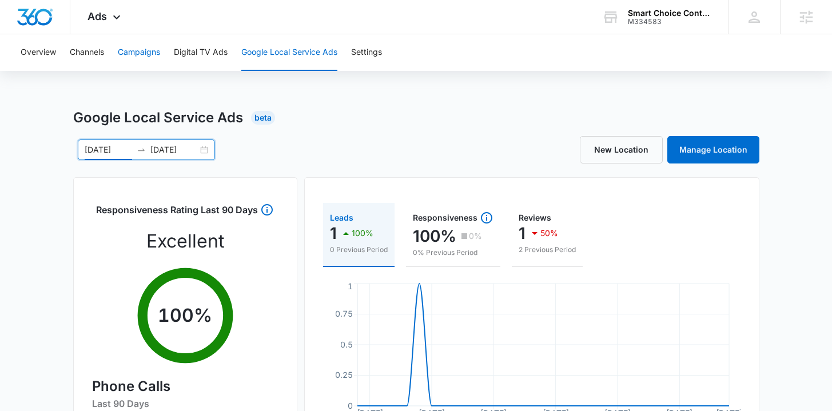
click at [150, 48] on button "Campaigns" at bounding box center [139, 52] width 42 height 37
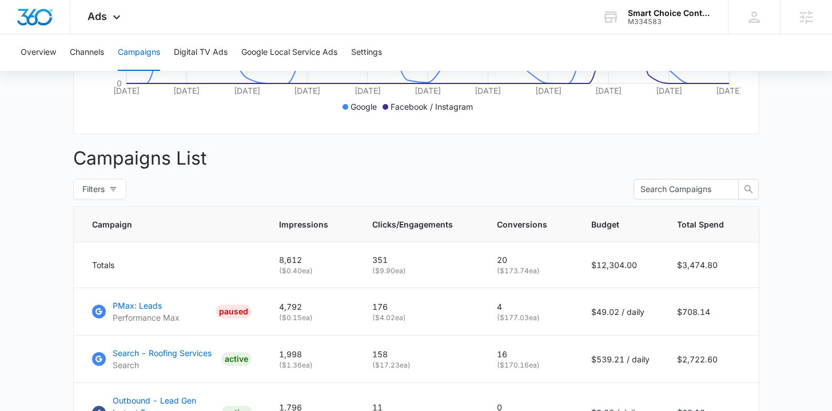
scroll to position [520, 0]
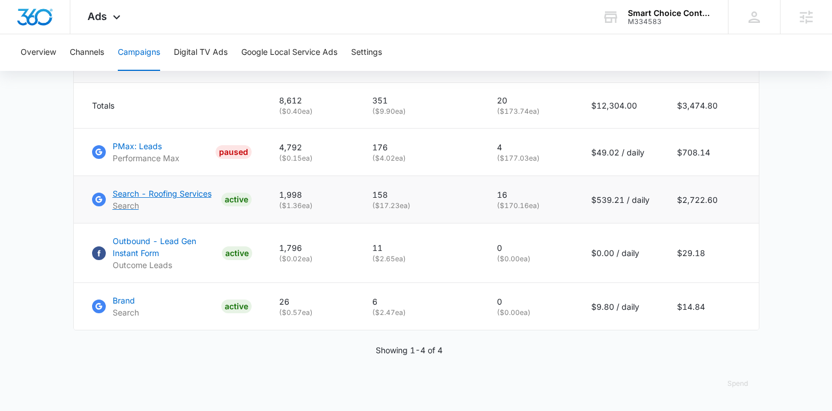
click at [189, 191] on p "Search - Roofing Services" at bounding box center [162, 194] width 99 height 12
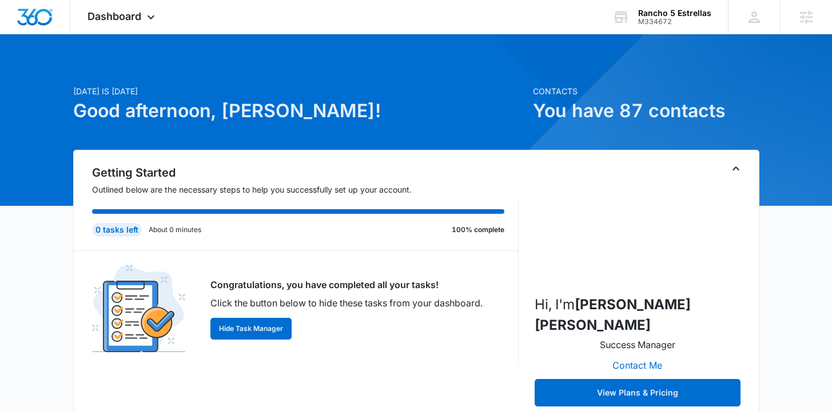
scroll to position [397, 0]
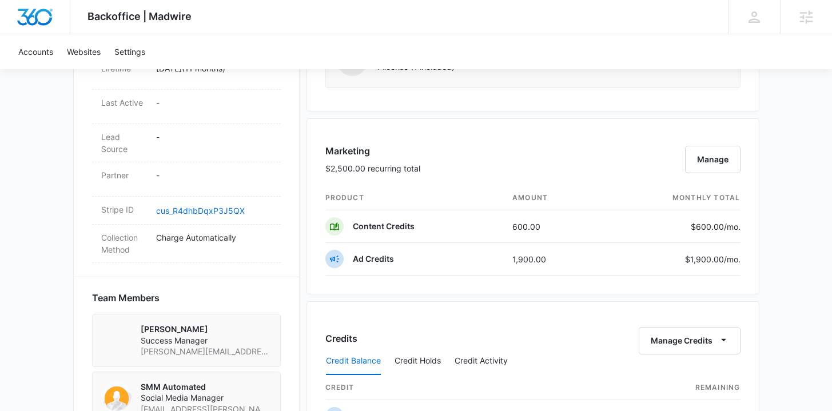
scroll to position [877, 0]
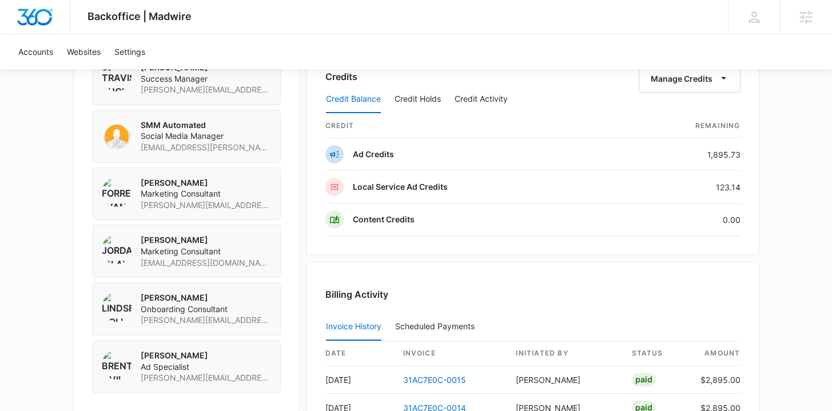
click at [714, 85] on div "Credit Balance Credit Holds Credit Activity" at bounding box center [532, 99] width 415 height 29
click at [711, 82] on button "Manage Credits" at bounding box center [690, 78] width 102 height 27
click at [678, 118] on div "Transfer Credits" at bounding box center [684, 115] width 60 height 8
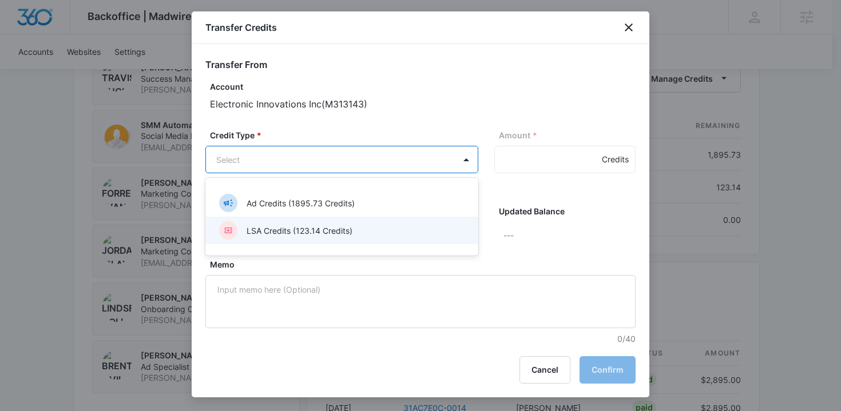
click at [310, 225] on p "LSA Credits (123.14 Credits)" at bounding box center [299, 231] width 106 height 12
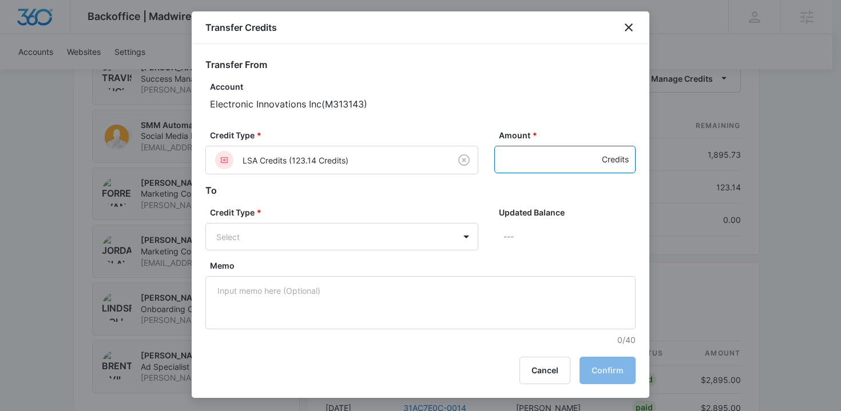
click at [534, 161] on input "Amount *" at bounding box center [564, 159] width 141 height 27
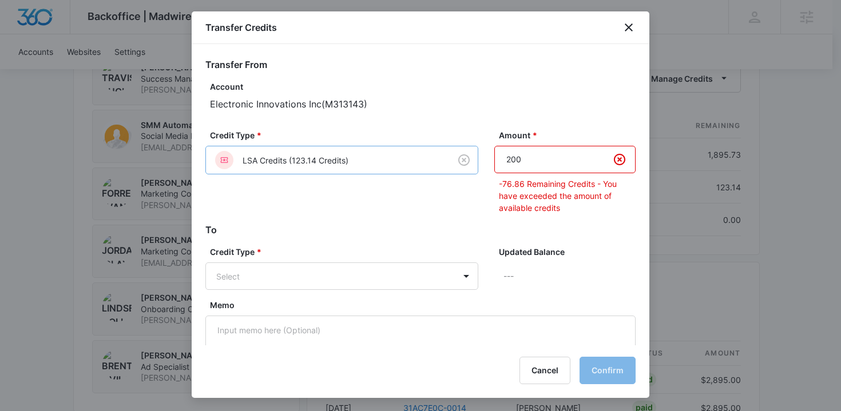
type input "200"
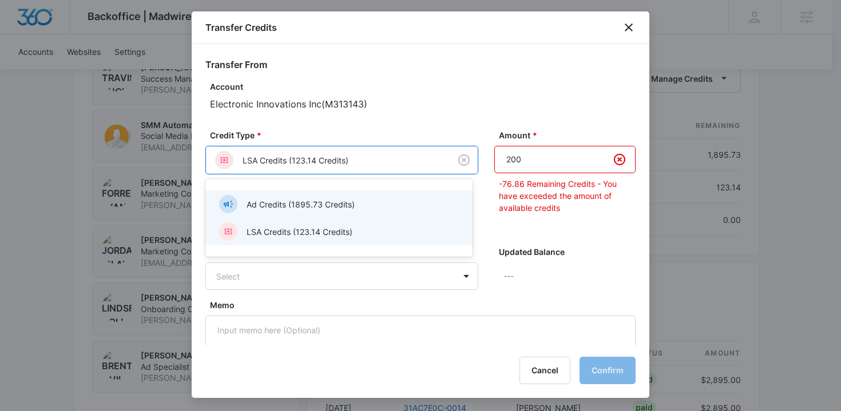
click at [357, 202] on div "Ad Credits (1895.73 Credits)" at bounding box center [337, 204] width 237 height 18
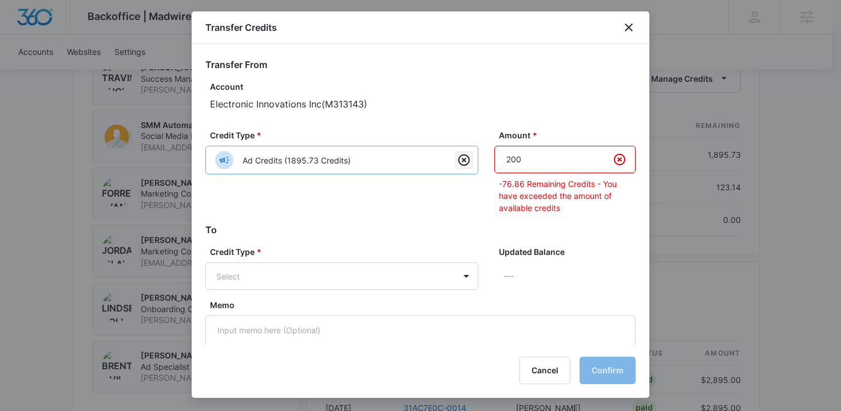
drag, startPoint x: 554, startPoint y: 167, endPoint x: 464, endPoint y: 168, distance: 90.3
click at [464, 168] on div "Credit Type * Ad Credits (1895.73 Credits) Amount * 200 -76.86 Remaining Credit…" at bounding box center [420, 176] width 430 height 94
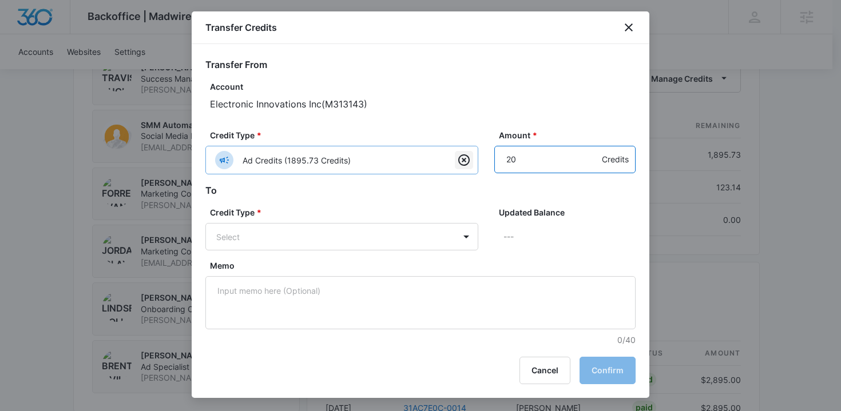
type input "200"
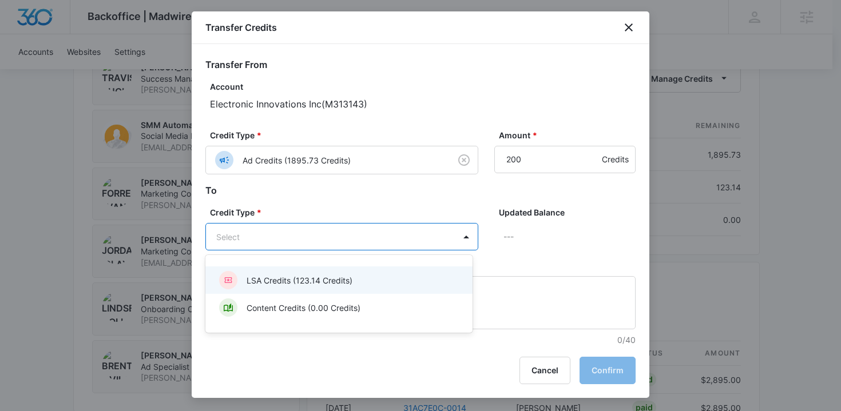
click at [349, 284] on p "LSA Credits (123.14 Credits)" at bounding box center [299, 280] width 106 height 12
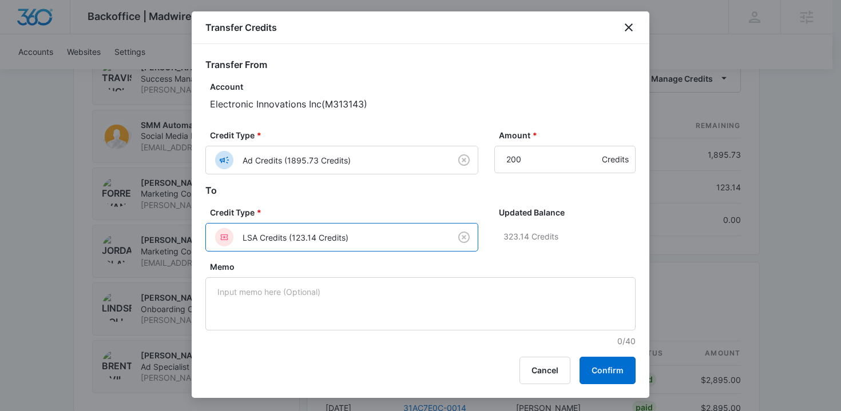
click at [636, 376] on div "Transfer Credits Transfer From Account Electronic Innovations Inc ( M313143 ) C…" at bounding box center [420, 204] width 457 height 387
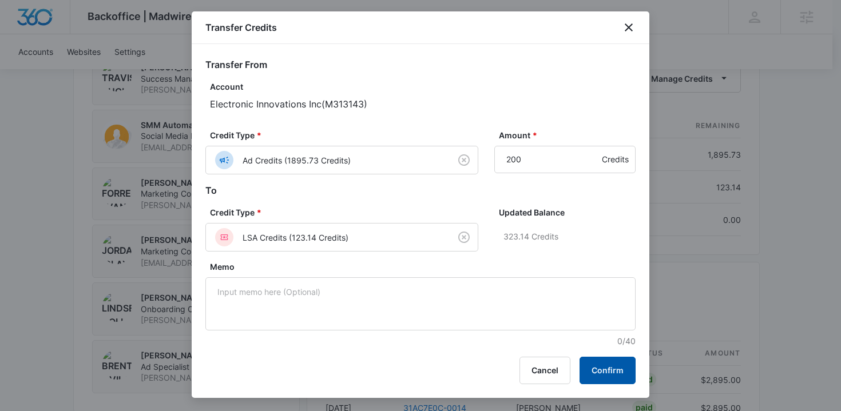
click at [604, 365] on button "Confirm" at bounding box center [607, 370] width 56 height 27
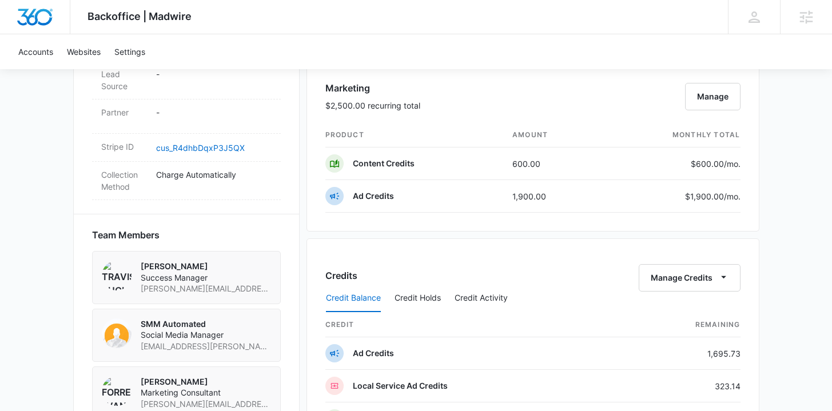
scroll to position [874, 0]
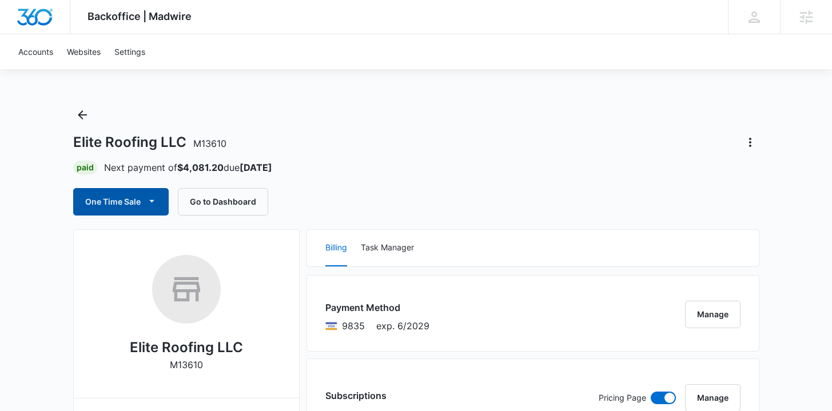
click at [120, 213] on button "One Time Sale" at bounding box center [120, 201] width 95 height 27
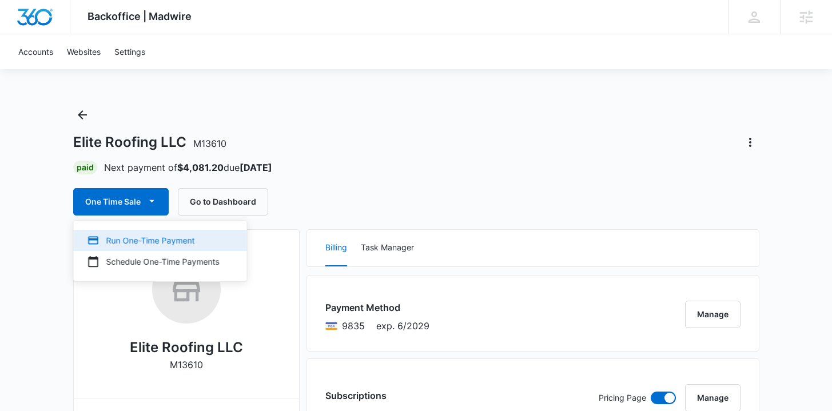
click at [131, 237] on div "Run One-Time Payment" at bounding box center [153, 240] width 132 height 12
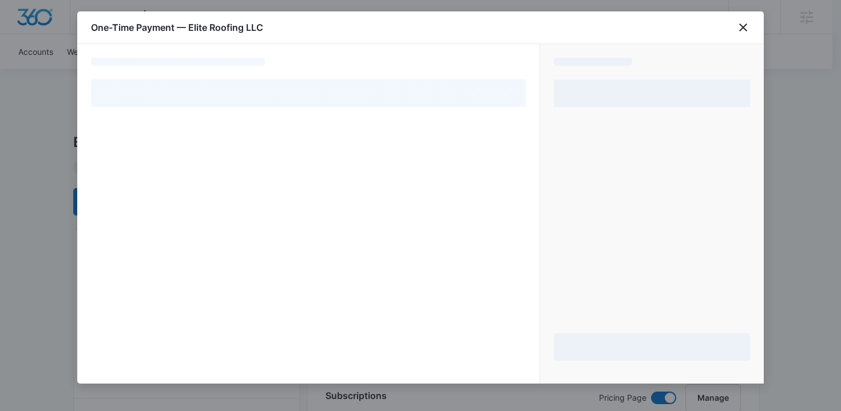
select select "pm_1PtaRXA4n8RTgNjUt8BxygLQ"
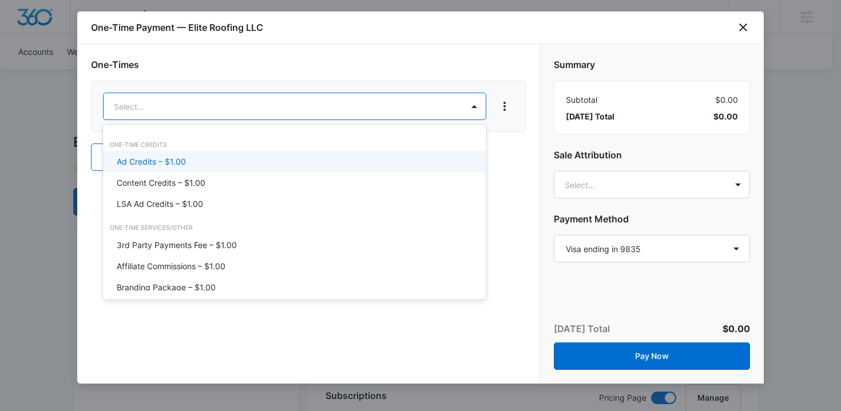
click at [242, 160] on div "Ad Credits – $1.00" at bounding box center [293, 162] width 353 height 12
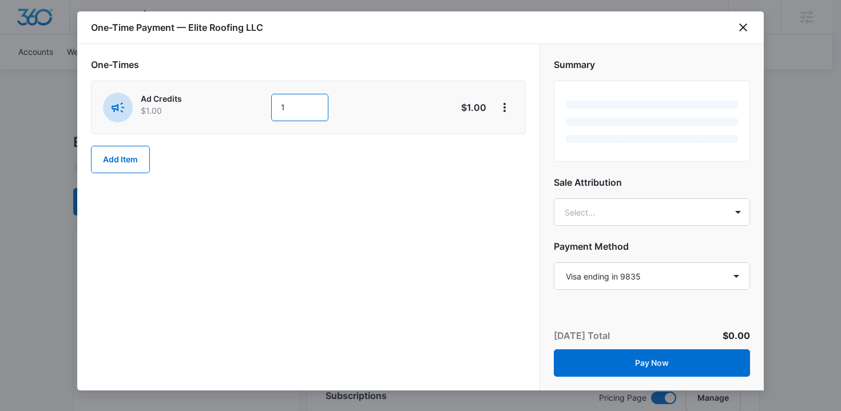
drag, startPoint x: 298, startPoint y: 110, endPoint x: 223, endPoint y: 108, distance: 74.9
click at [223, 108] on div "Ad Credits $1.00 1" at bounding box center [267, 108] width 329 height 30
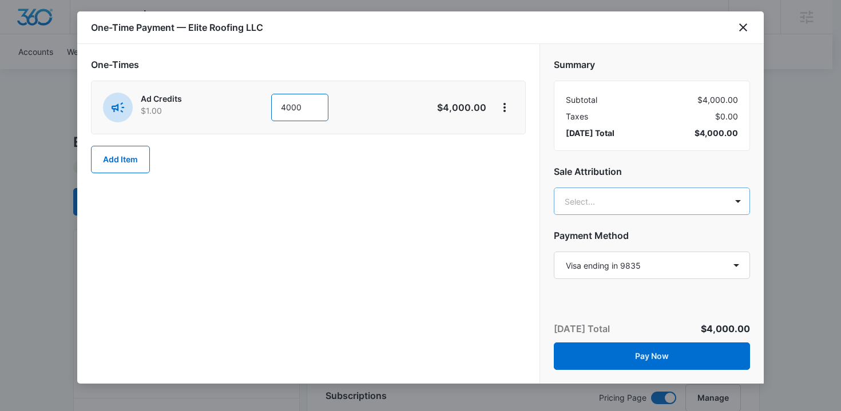
type input "4000"
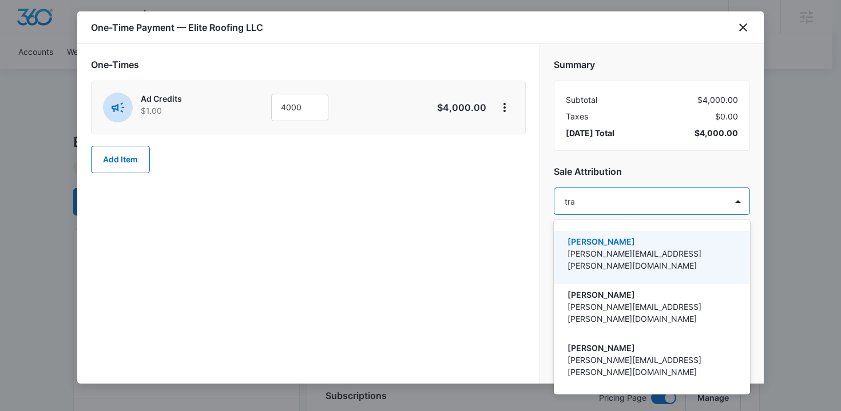
type input "trav"
click at [590, 241] on p "[PERSON_NAME]" at bounding box center [650, 242] width 166 height 12
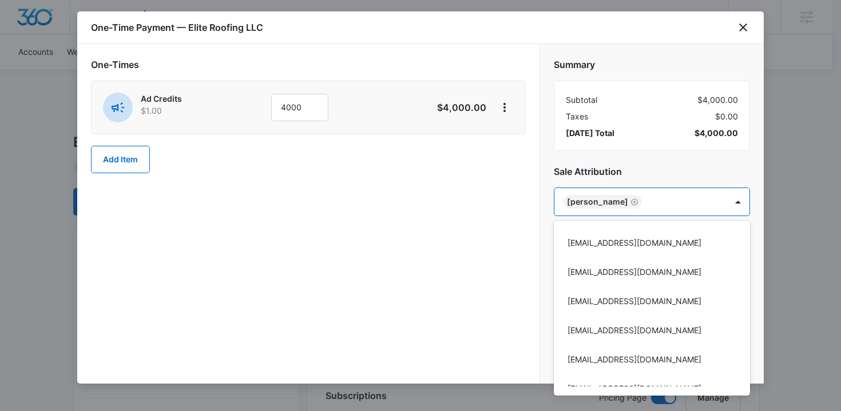
click at [473, 234] on div at bounding box center [420, 205] width 841 height 411
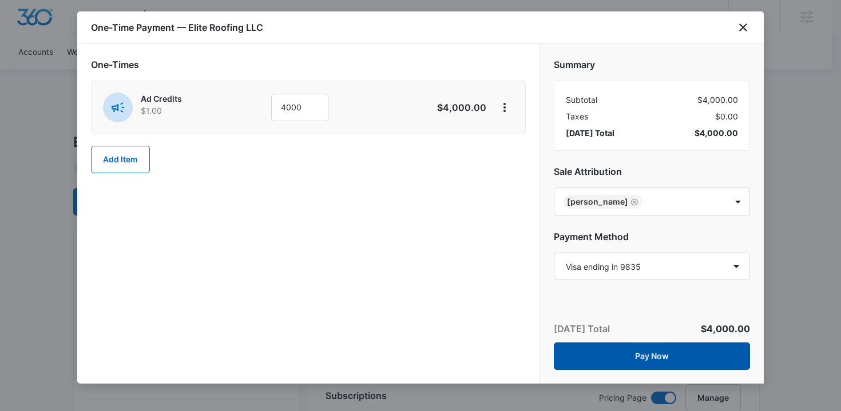
click at [596, 350] on button "Pay Now" at bounding box center [651, 355] width 196 height 27
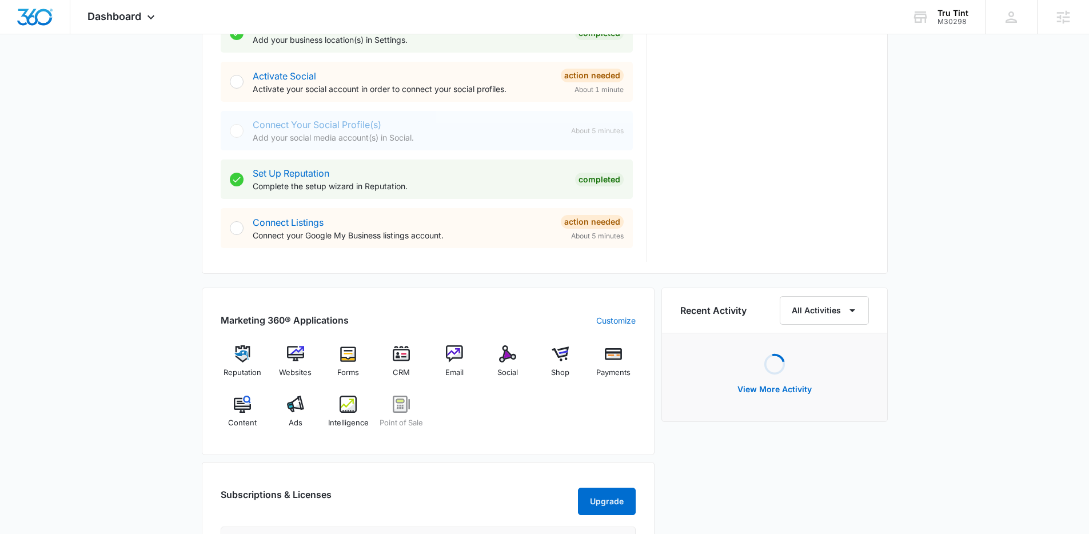
scroll to position [573, 0]
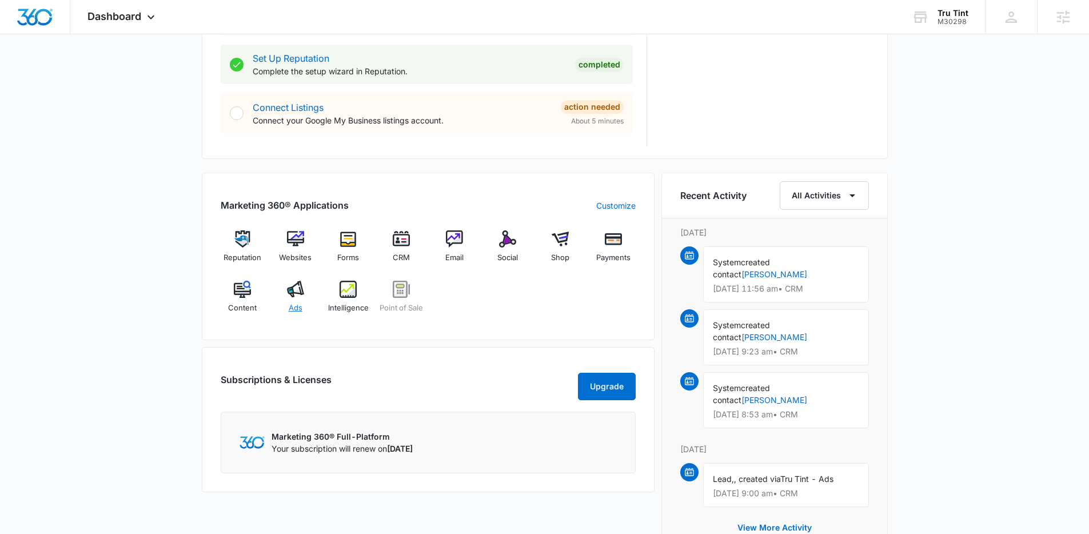
click at [295, 306] on span "Ads" at bounding box center [296, 307] width 14 height 11
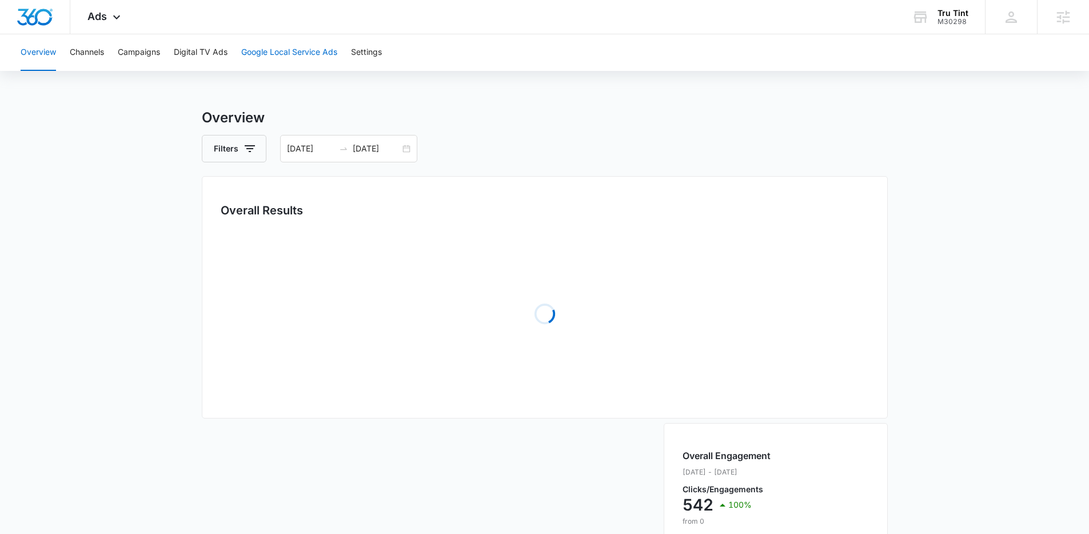
click at [305, 53] on button "Google Local Service Ads" at bounding box center [289, 52] width 96 height 37
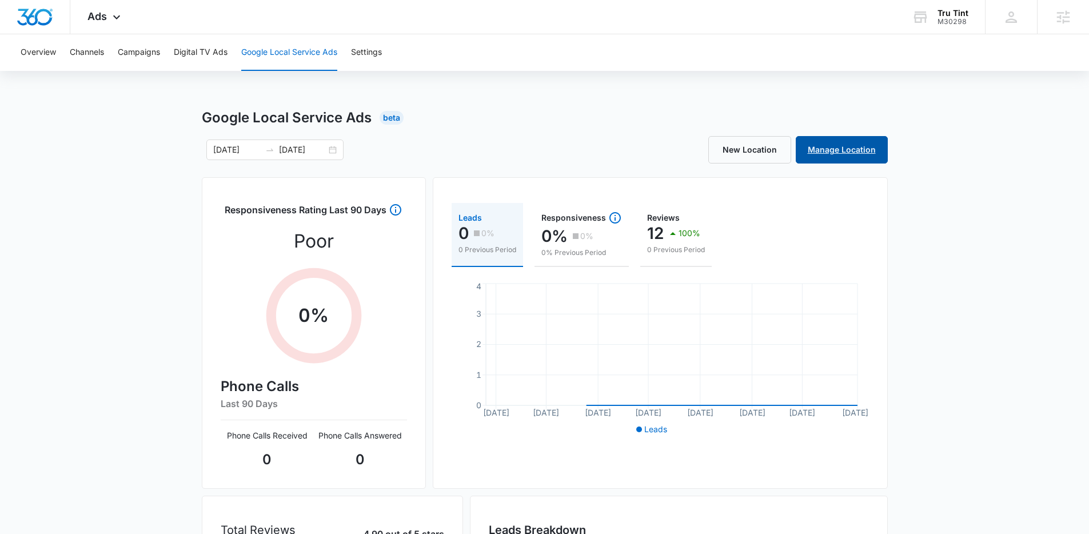
click at [815, 155] on link "Manage Location" at bounding box center [842, 149] width 92 height 27
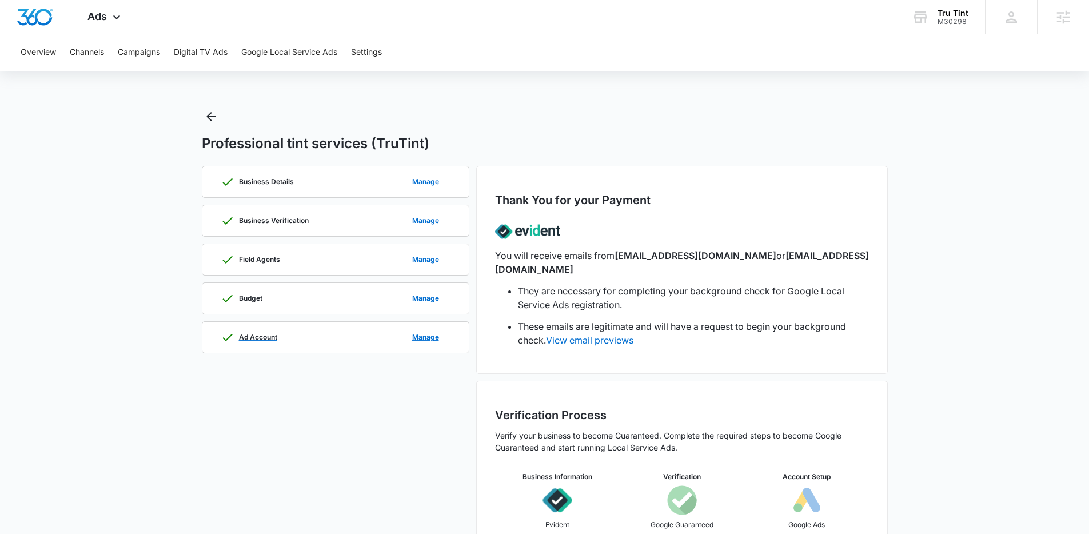
click at [290, 344] on div "Ad Account Manage" at bounding box center [336, 337] width 230 height 31
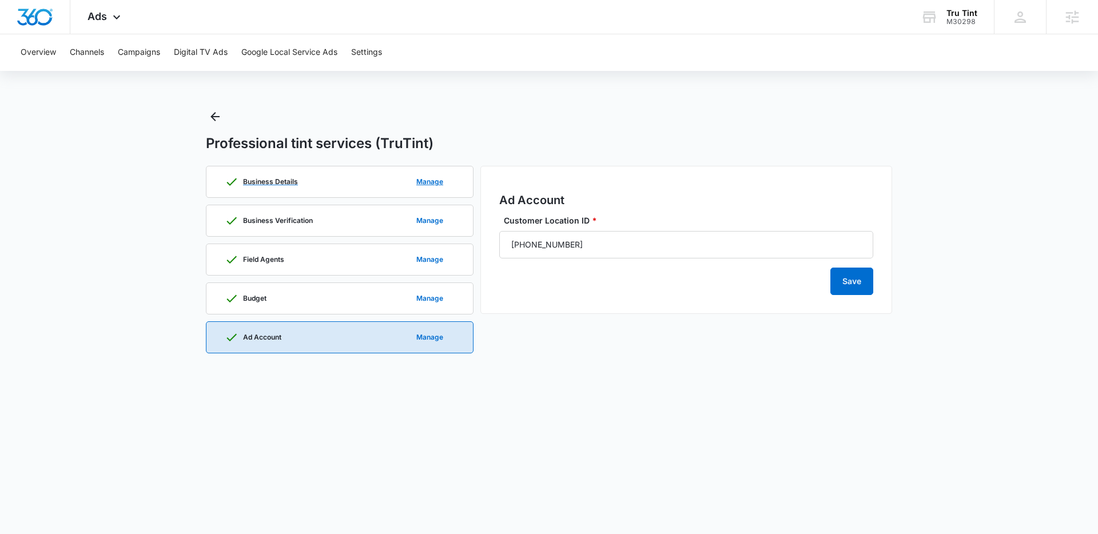
click at [294, 190] on div "Business Details Manage" at bounding box center [340, 181] width 230 height 31
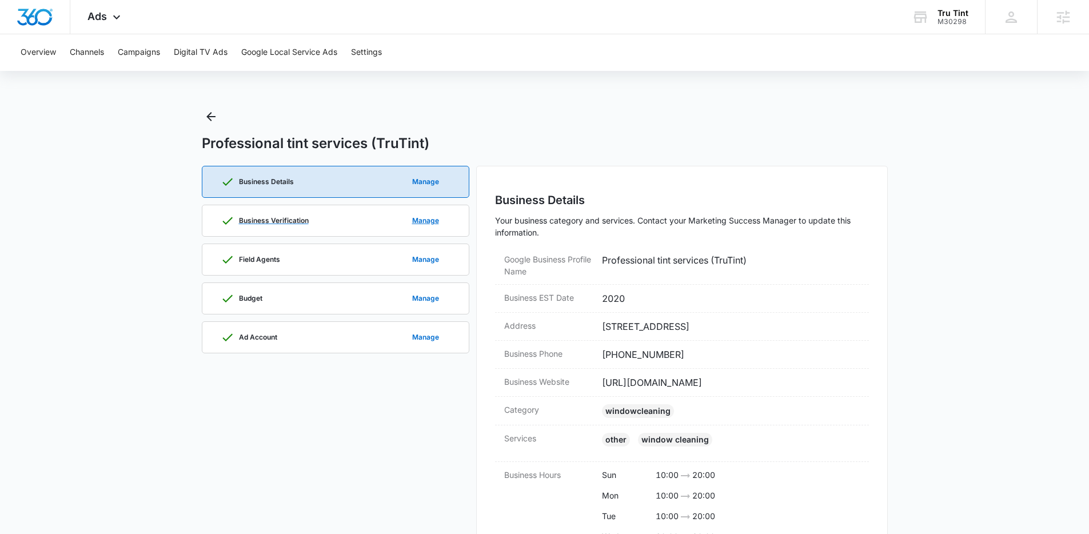
click at [288, 212] on div "Business Verification Manage" at bounding box center [336, 220] width 230 height 31
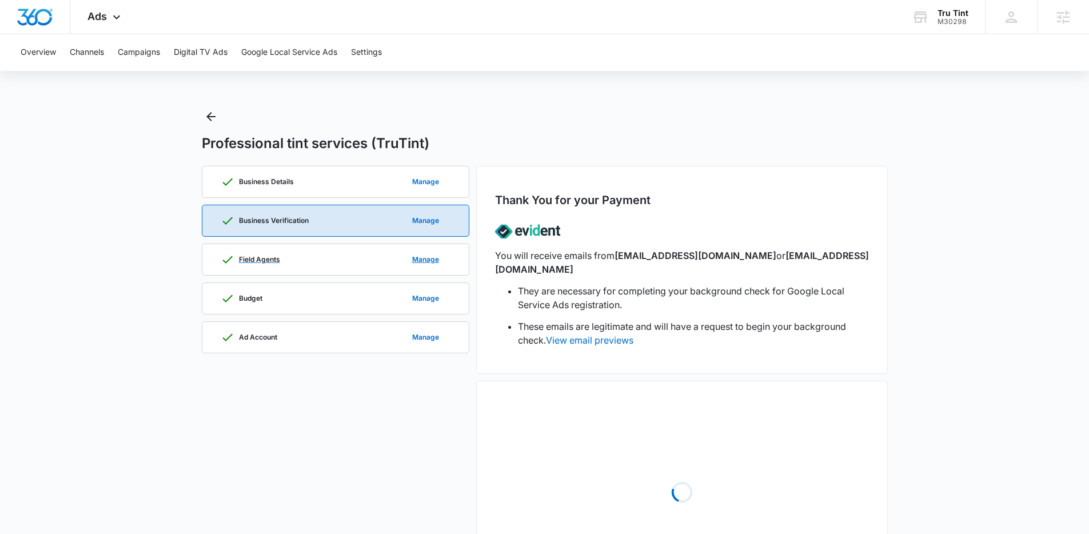
click at [289, 251] on div "Field Agents Manage" at bounding box center [336, 259] width 230 height 31
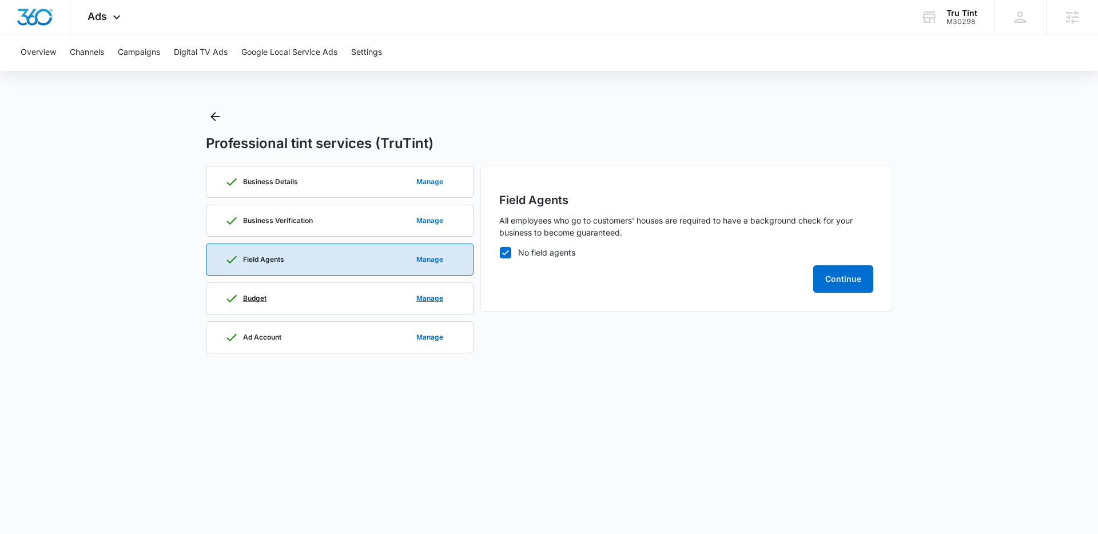
click at [289, 288] on div "Budget Manage" at bounding box center [340, 298] width 230 height 31
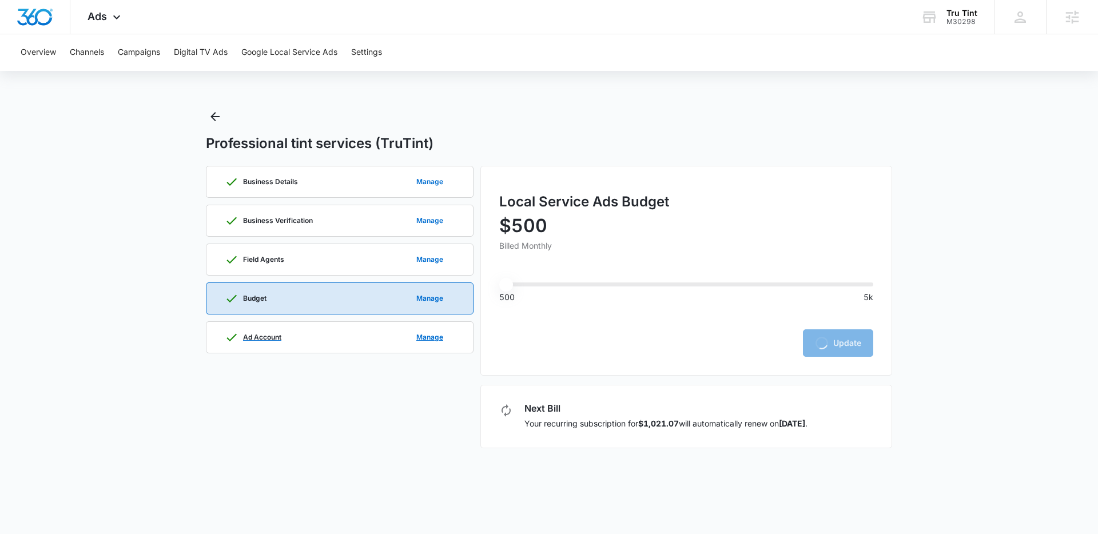
drag, startPoint x: 288, startPoint y: 324, endPoint x: 288, endPoint y: 293, distance: 30.9
click at [288, 325] on div "Ad Account Manage" at bounding box center [340, 337] width 230 height 31
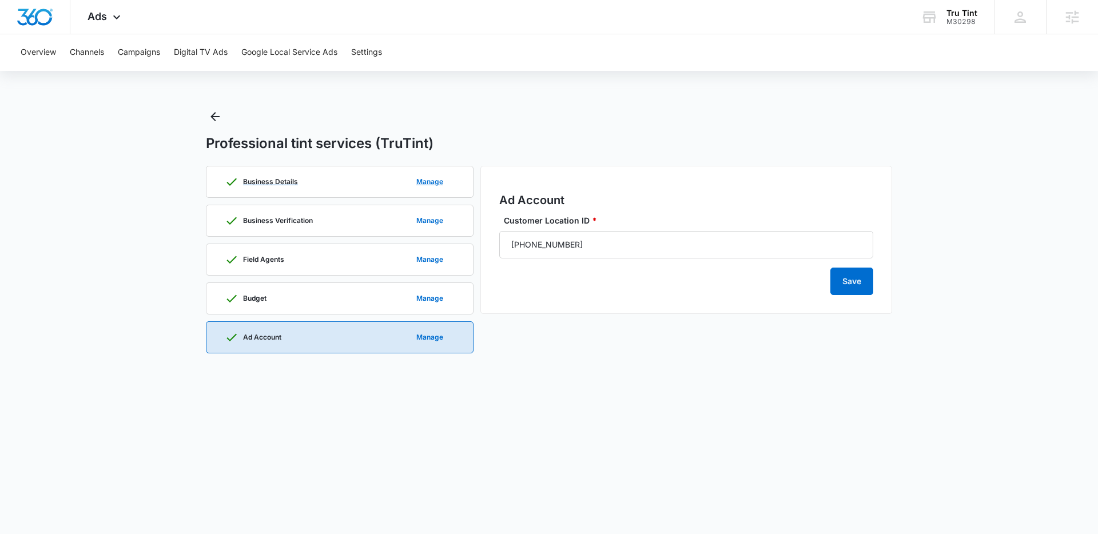
click at [291, 189] on div "Business Details Manage" at bounding box center [340, 181] width 230 height 31
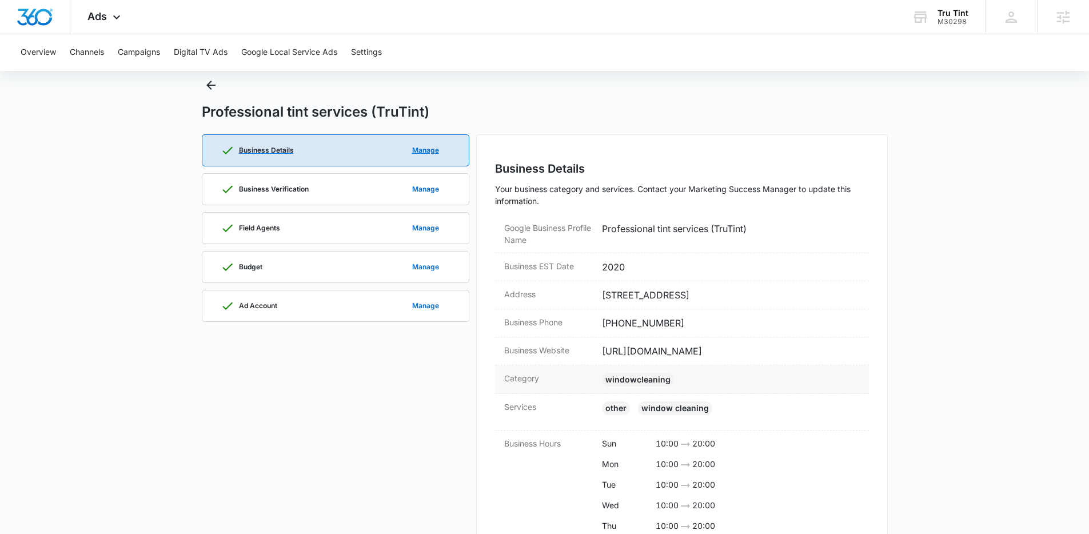
scroll to position [73, 0]
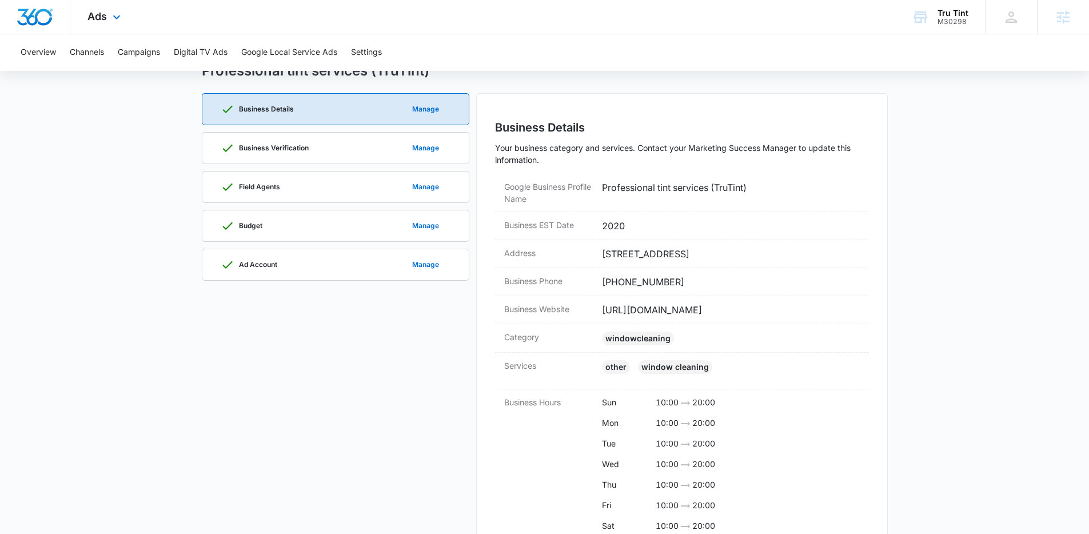
click at [41, 21] on img "Dashboard" at bounding box center [35, 17] width 37 height 17
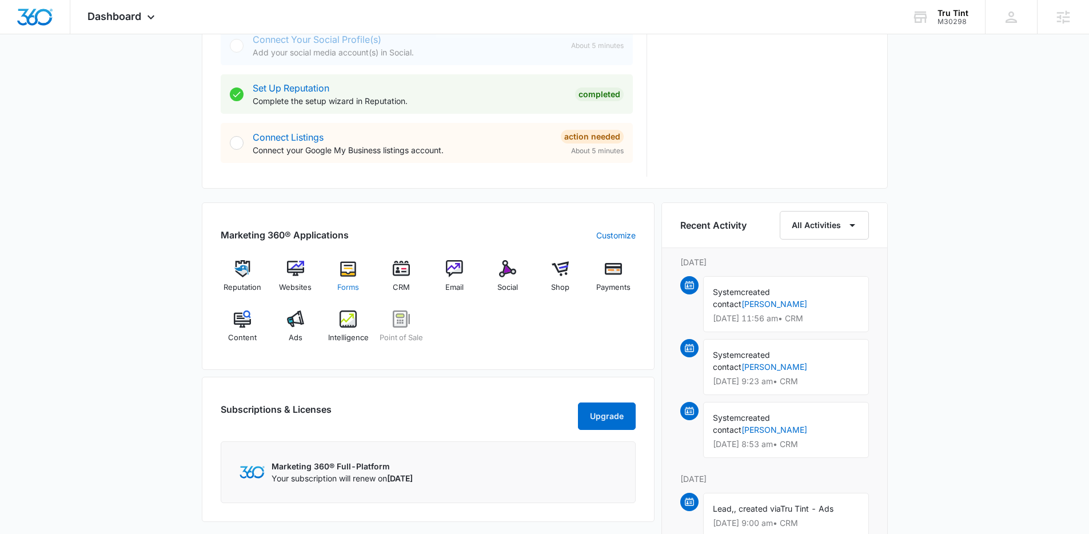
scroll to position [548, 0]
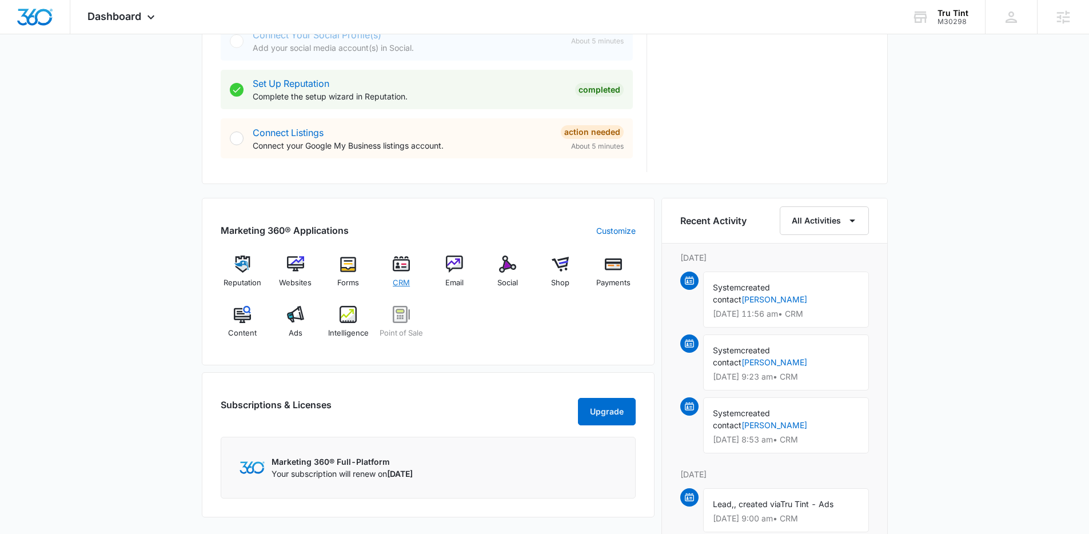
click at [390, 272] on div "CRM" at bounding box center [402, 276] width 44 height 41
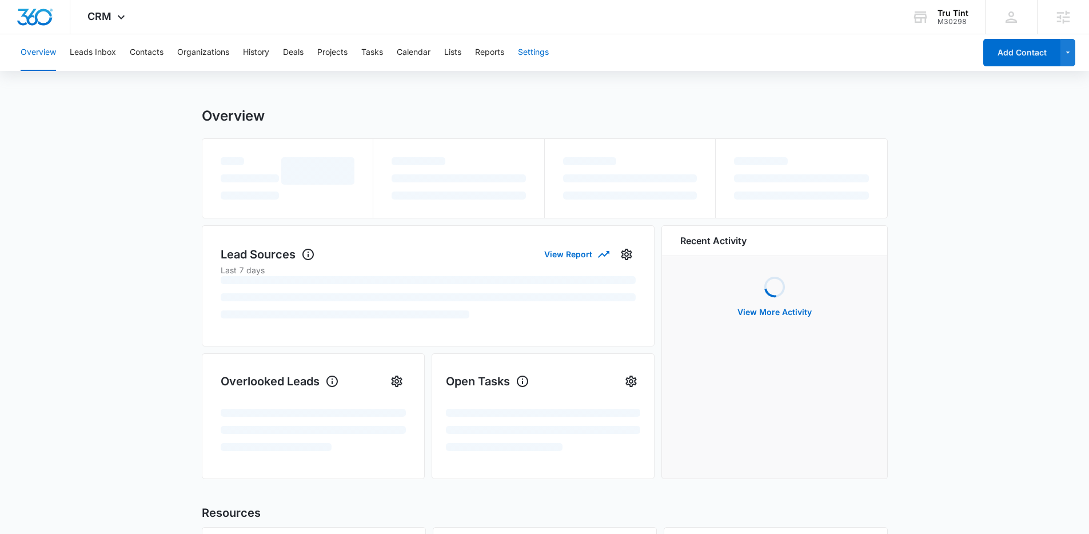
click at [529, 51] on button "Settings" at bounding box center [533, 52] width 31 height 37
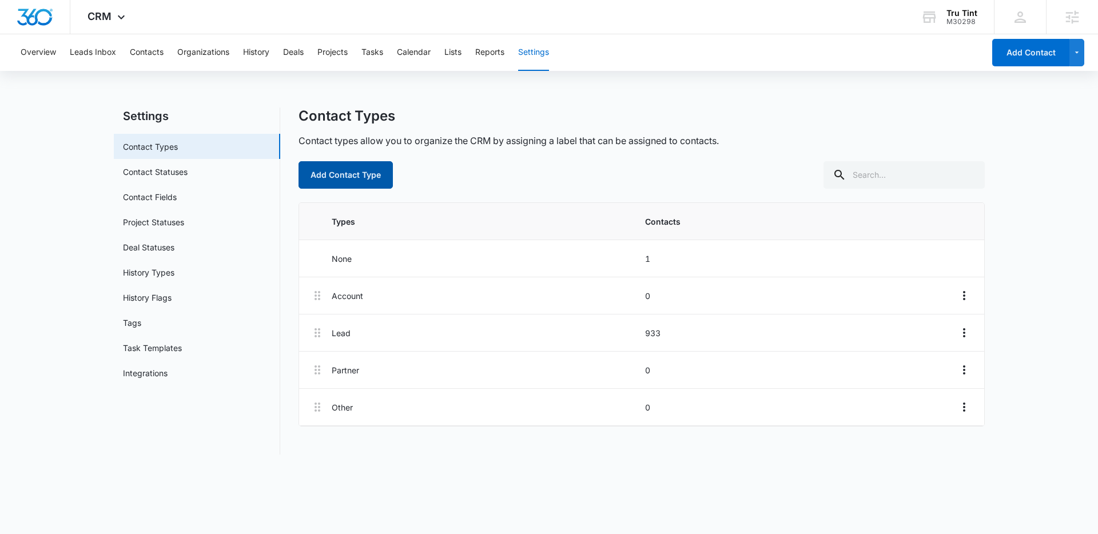
click at [355, 176] on button "Add Contact Type" at bounding box center [345, 174] width 94 height 27
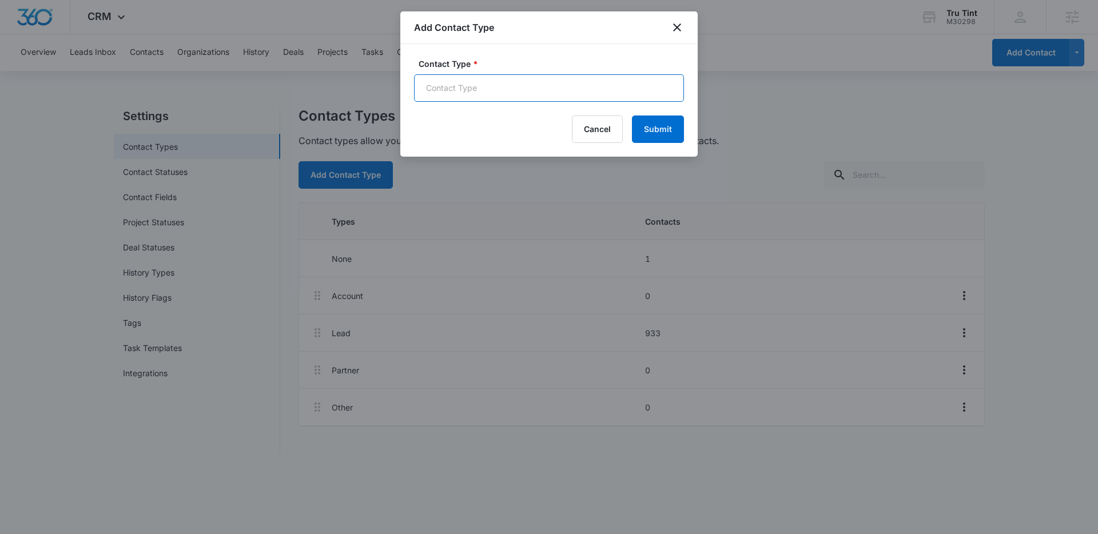
click at [463, 81] on input "Contact Type *" at bounding box center [549, 87] width 270 height 27
type input "LSA Message Leads"
click at [669, 128] on button "Submit" at bounding box center [658, 128] width 52 height 27
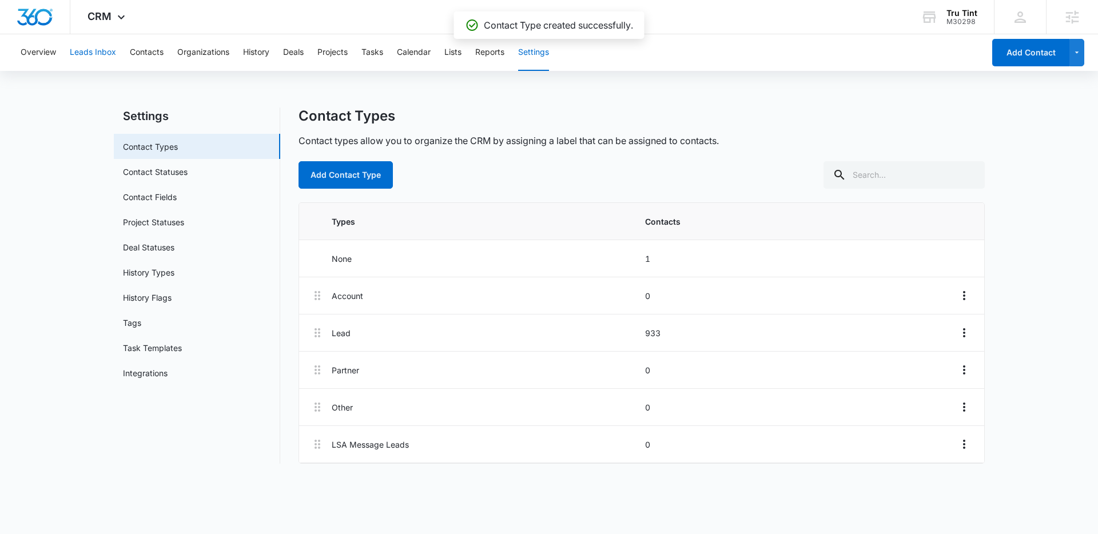
click at [90, 53] on button "Leads Inbox" at bounding box center [93, 52] width 46 height 37
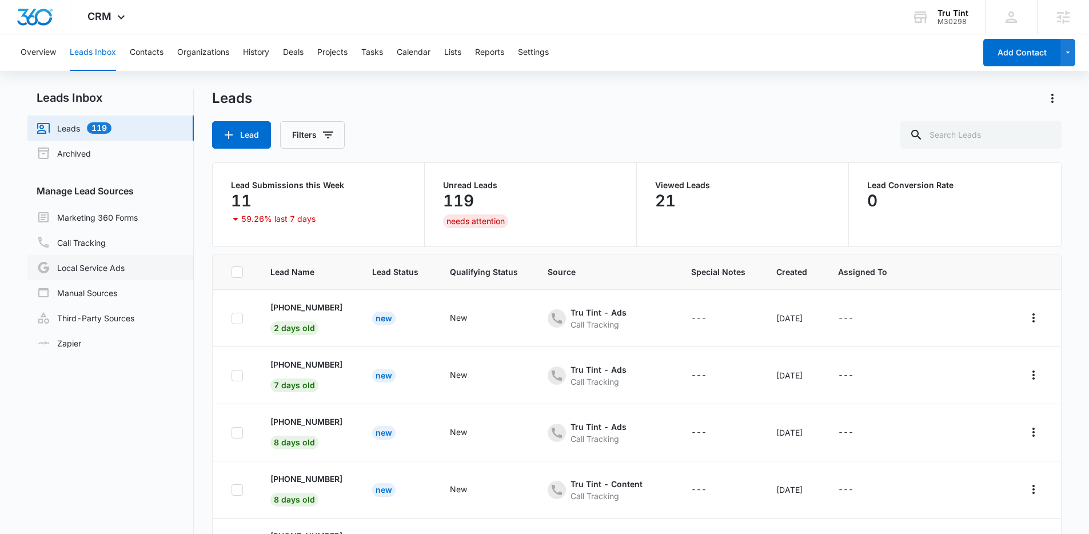
click at [125, 269] on link "Local Service Ads" at bounding box center [81, 268] width 88 height 14
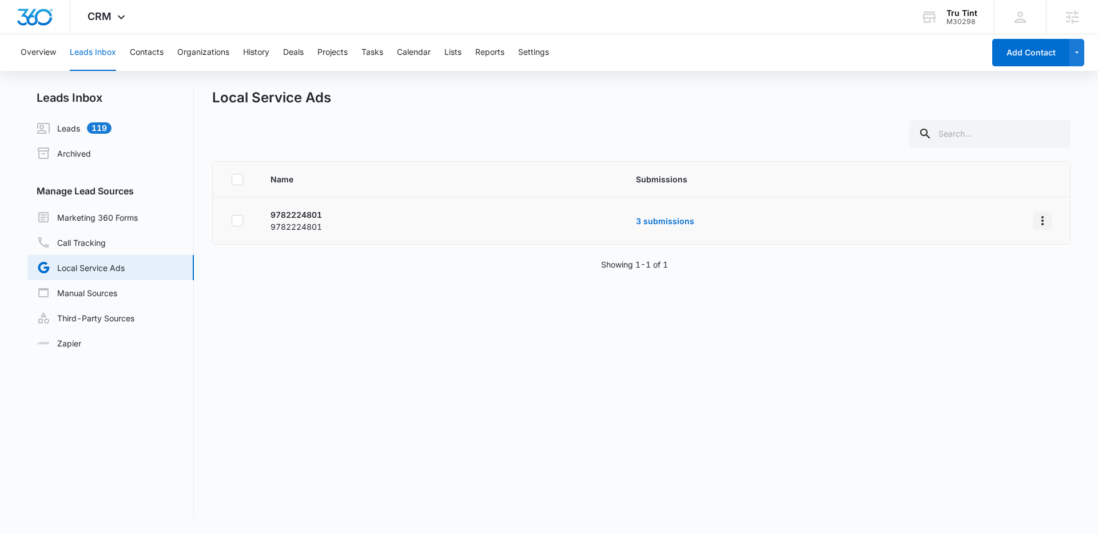
click at [1035, 220] on icon "Overflow Menu" at bounding box center [1042, 221] width 14 height 14
click at [1017, 264] on button "Submission Rules" at bounding box center [990, 269] width 106 height 17
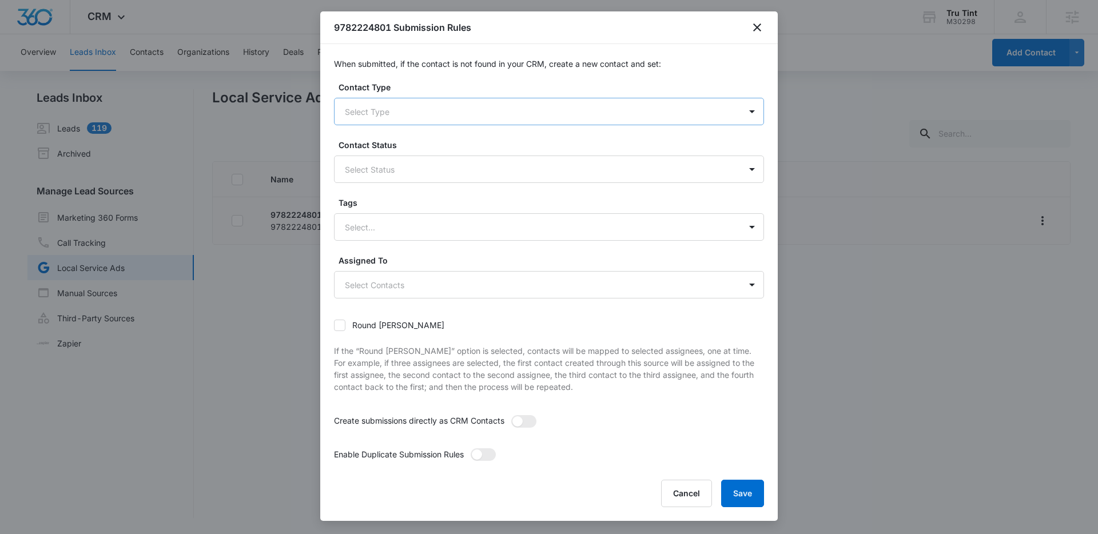
click at [417, 114] on div at bounding box center [535, 112] width 381 height 14
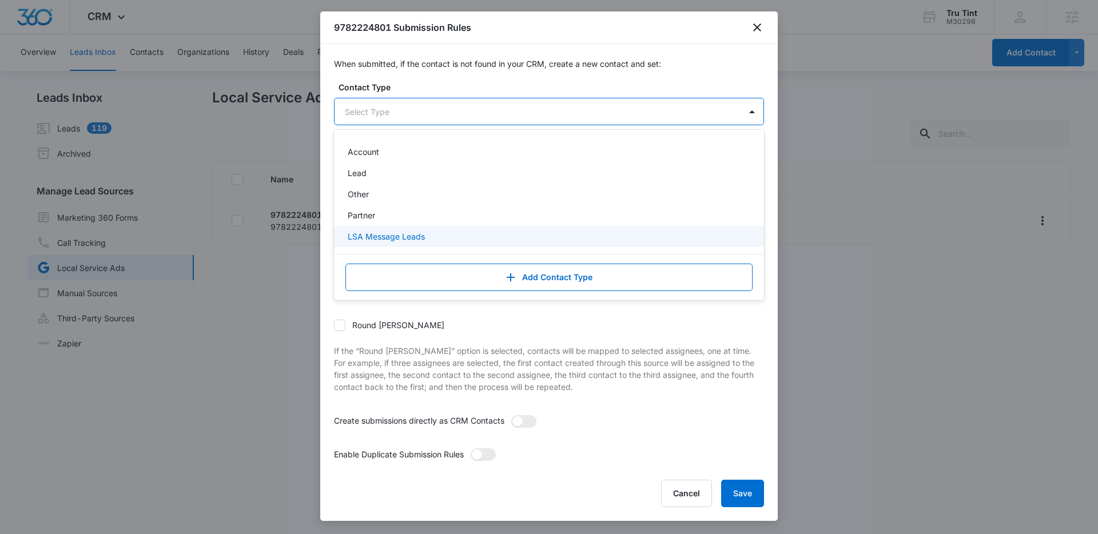
click at [399, 228] on div "LSA Message Leads" at bounding box center [549, 236] width 430 height 21
click at [415, 355] on p "If the “Round robin” option is selected, contacts will be mapped to selected as…" at bounding box center [549, 370] width 430 height 48
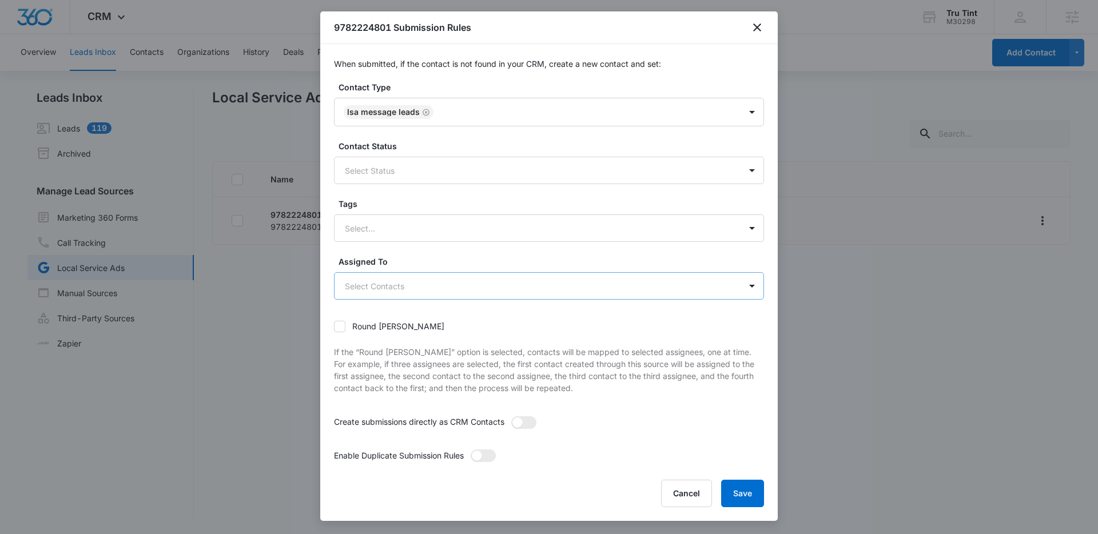
click at [413, 292] on body "CRM Apps Reputation Websites Forms CRM Email Social Shop Payments POS Content A…" at bounding box center [549, 267] width 1098 height 534
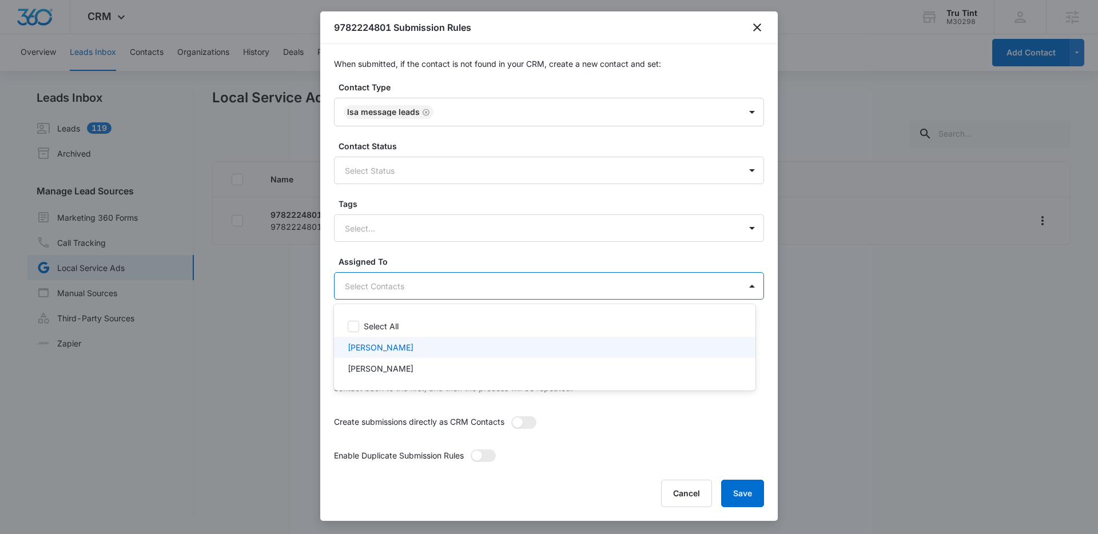
click at [417, 342] on div "Andy Lopez" at bounding box center [544, 347] width 392 height 12
click at [406, 367] on div "Andy Lopez" at bounding box center [544, 371] width 392 height 12
checkbox input "true"
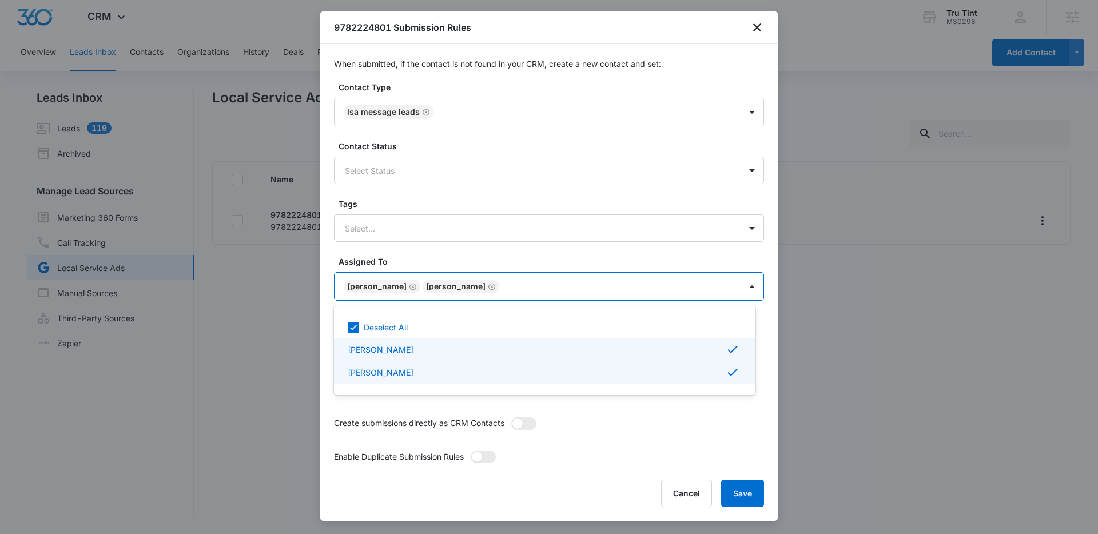
click at [745, 497] on div at bounding box center [549, 267] width 1098 height 534
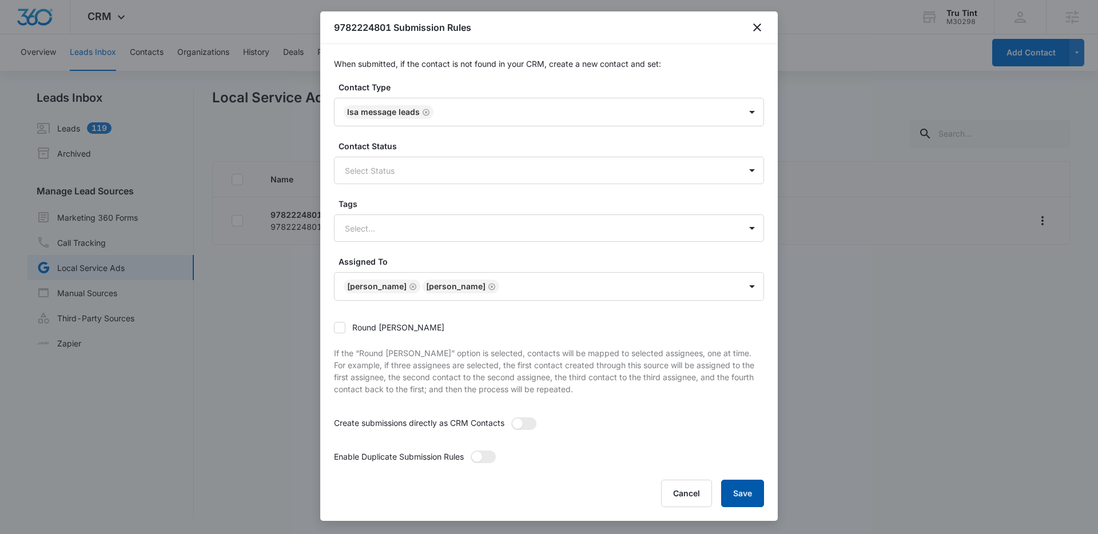
click at [745, 492] on button "Save" at bounding box center [742, 493] width 43 height 27
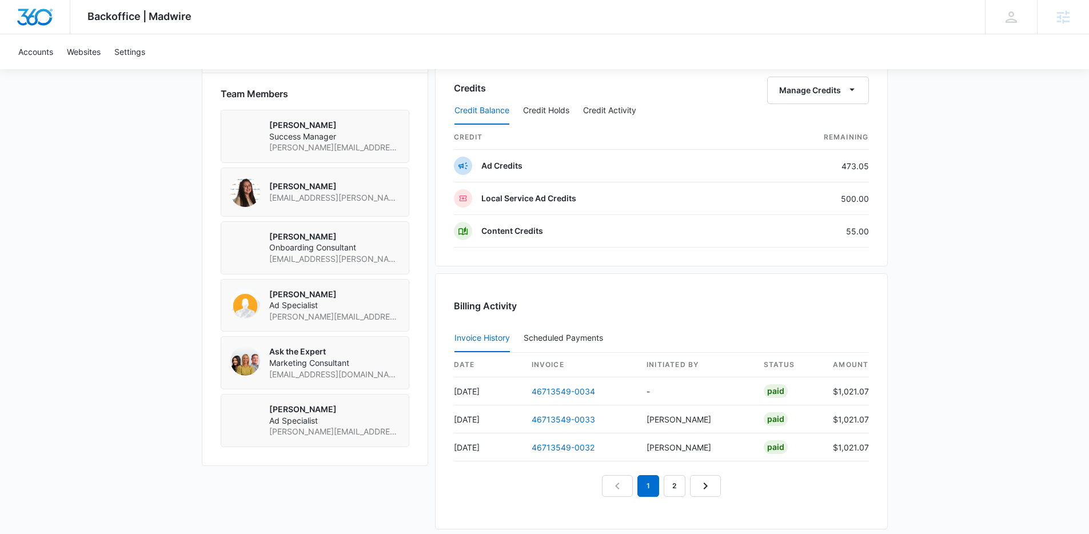
scroll to position [833, 0]
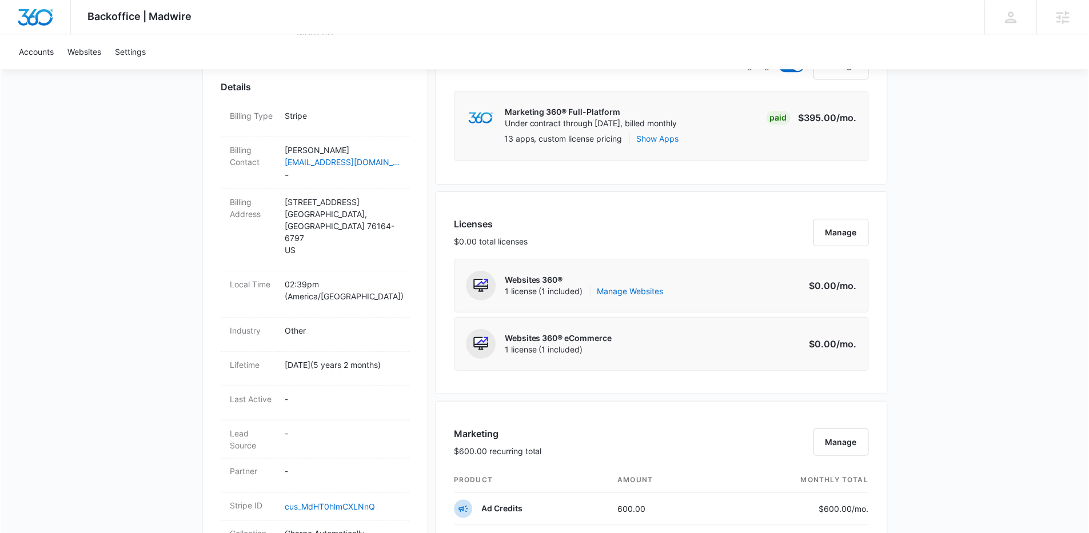
scroll to position [0, 0]
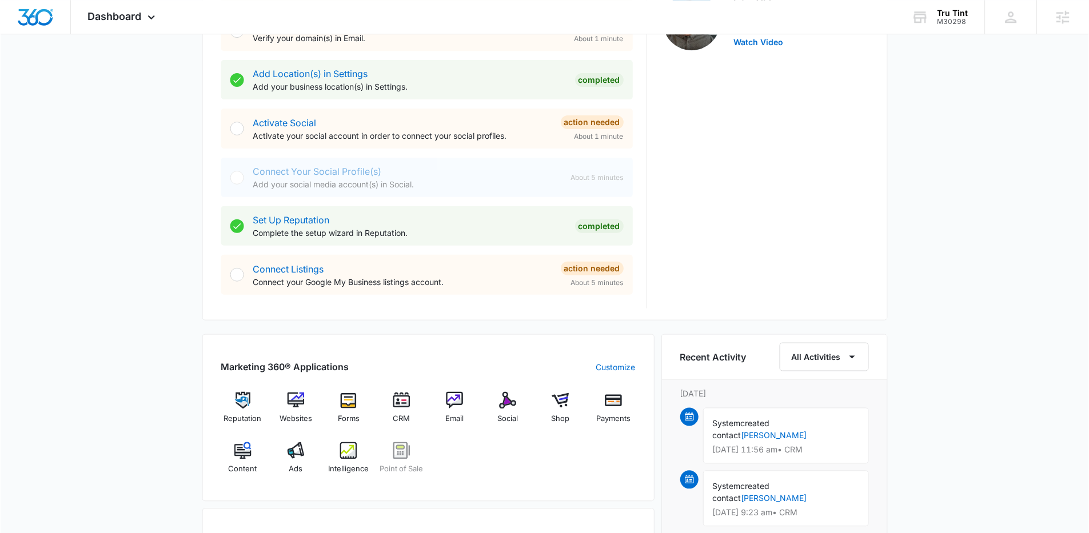
scroll to position [418, 0]
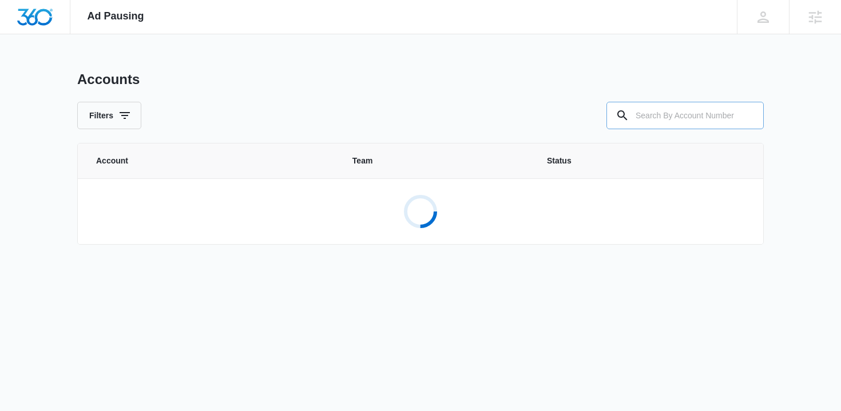
click at [674, 121] on input "text" at bounding box center [684, 115] width 157 height 27
paste input "M338501"
type input "M338501"
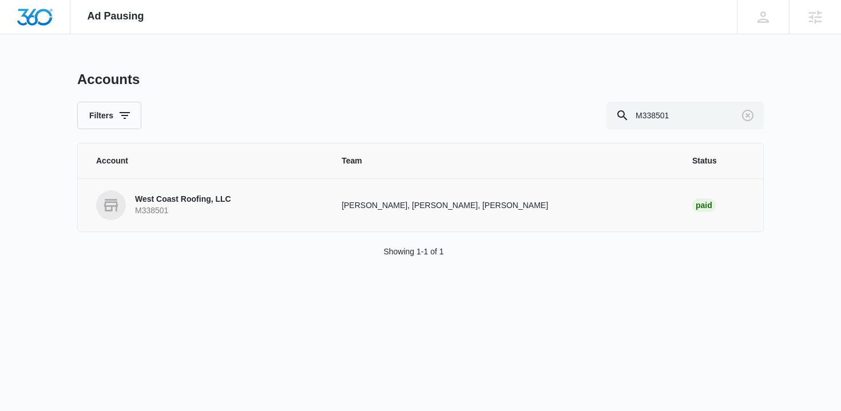
click at [221, 203] on p "West Coast Roofing, LLC" at bounding box center [183, 199] width 96 height 11
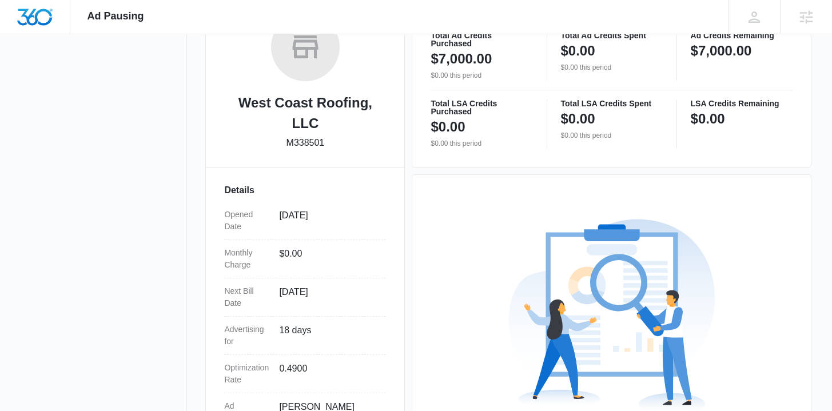
scroll to position [333, 0]
